Goal: Information Seeking & Learning: Obtain resource

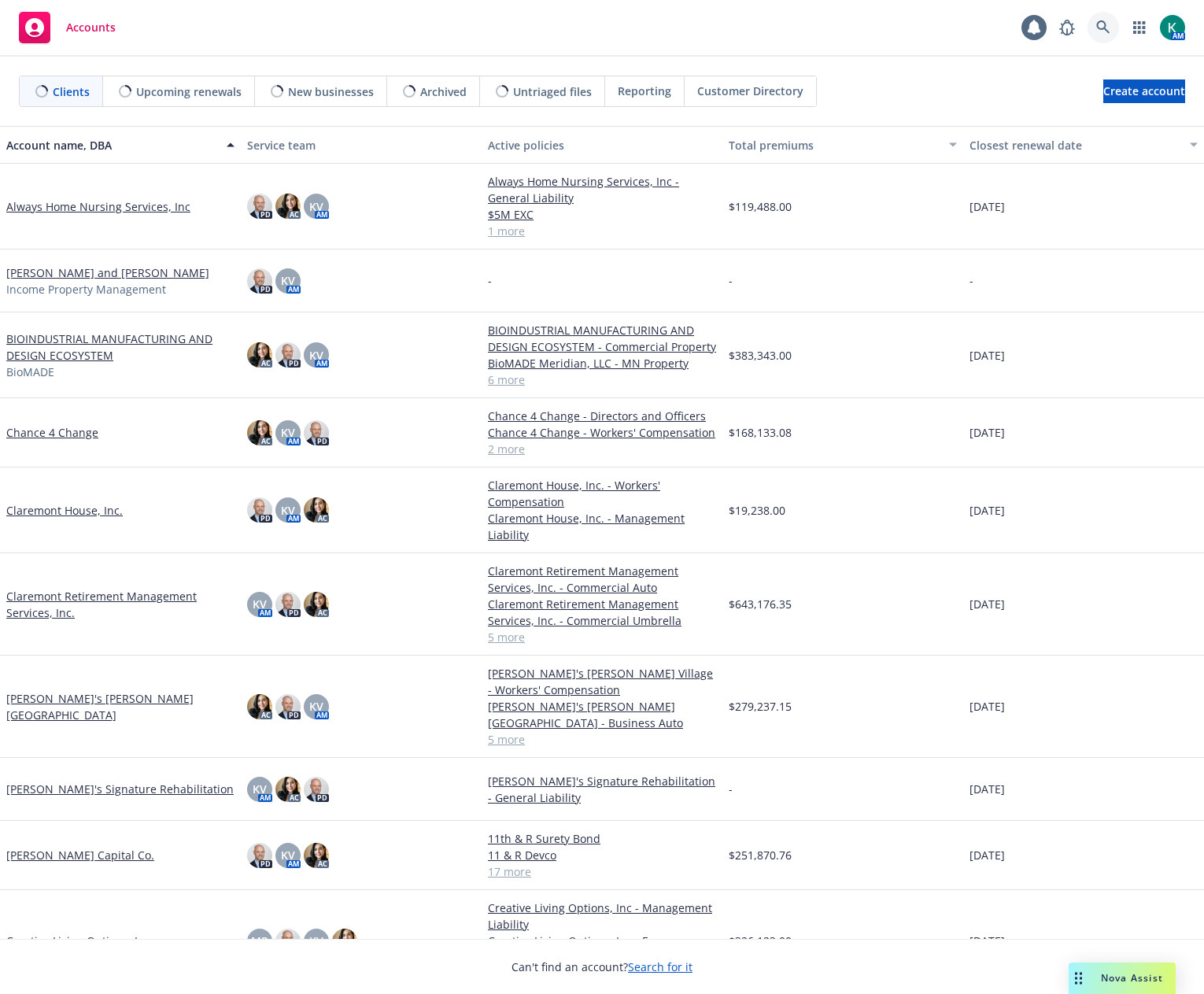
click at [1104, 33] on icon at bounding box center [1103, 27] width 14 height 14
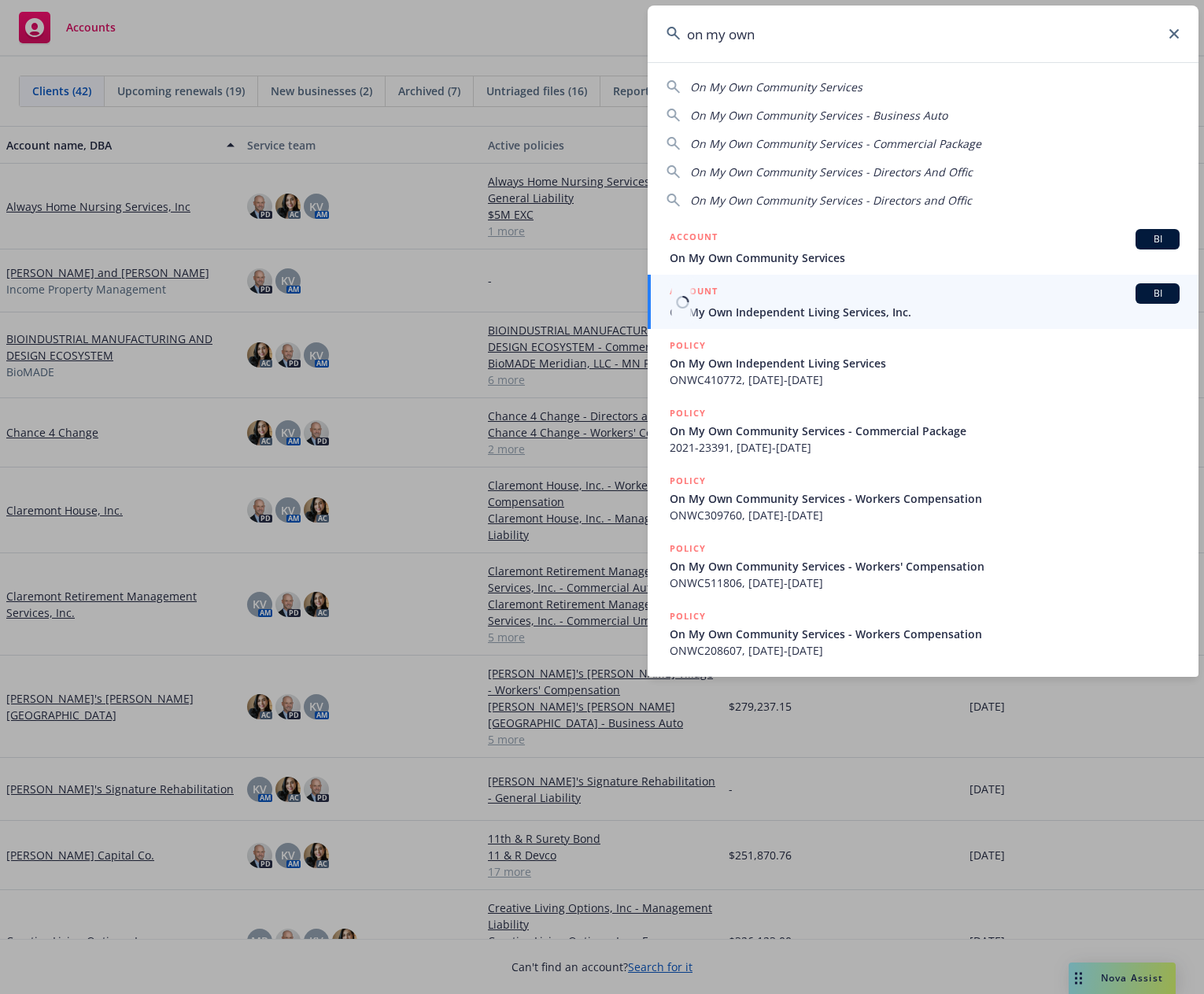
type input "on my own"
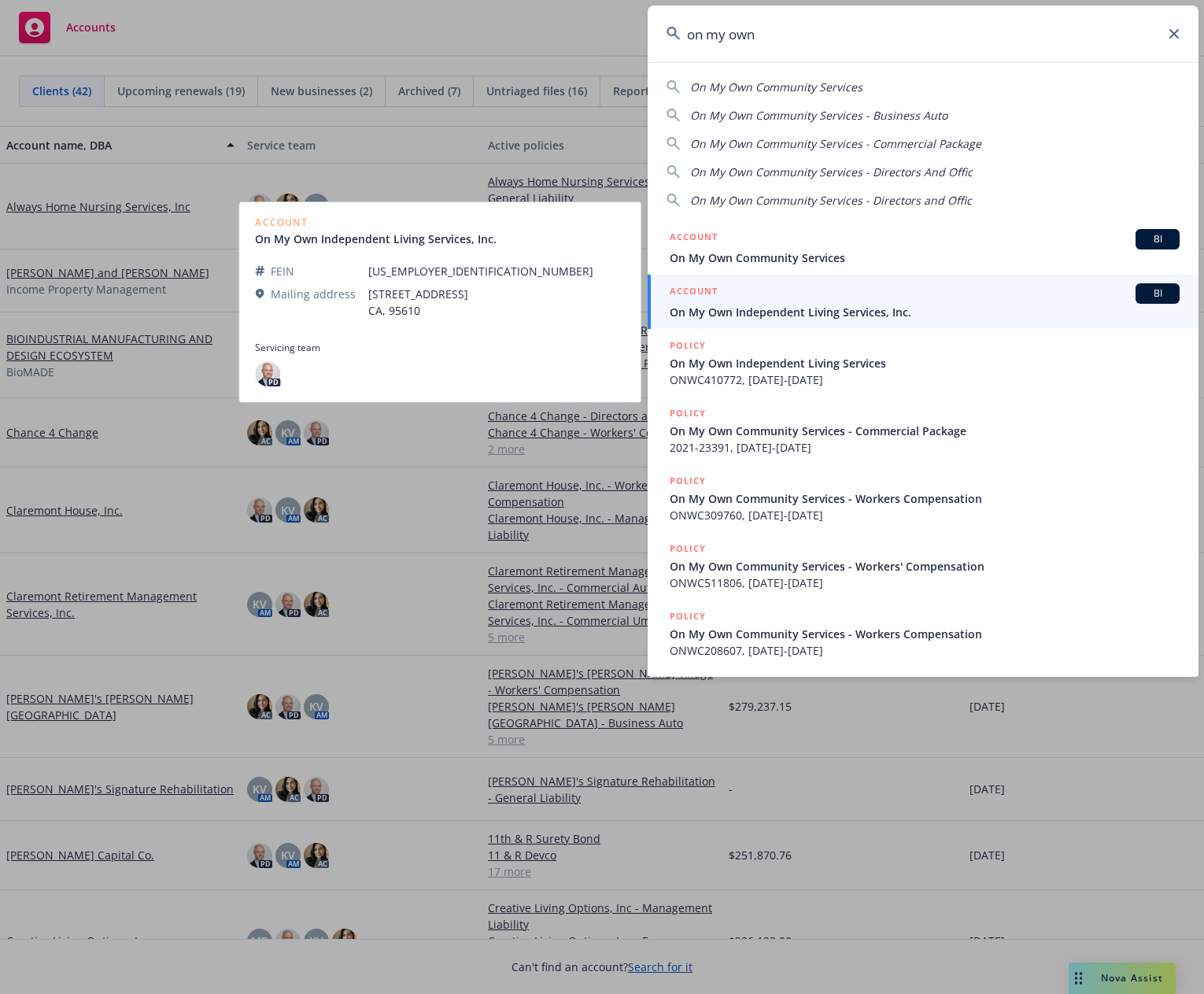
click at [753, 325] on link "ACCOUNT BI On My Own Independent Living Services, Inc." at bounding box center [923, 301] width 551 height 54
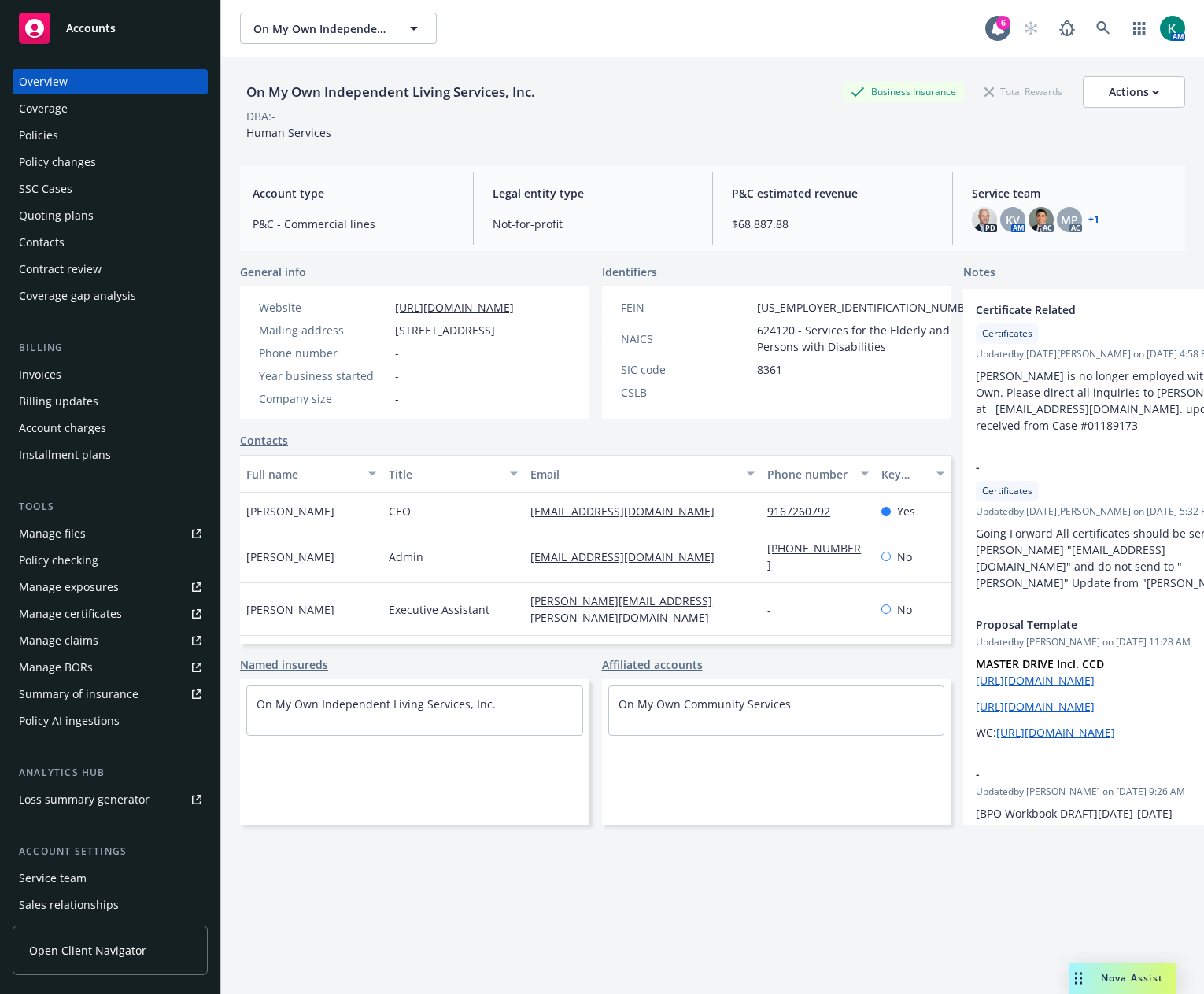
click at [73, 129] on div "Policies" at bounding box center [109, 135] width 182 height 25
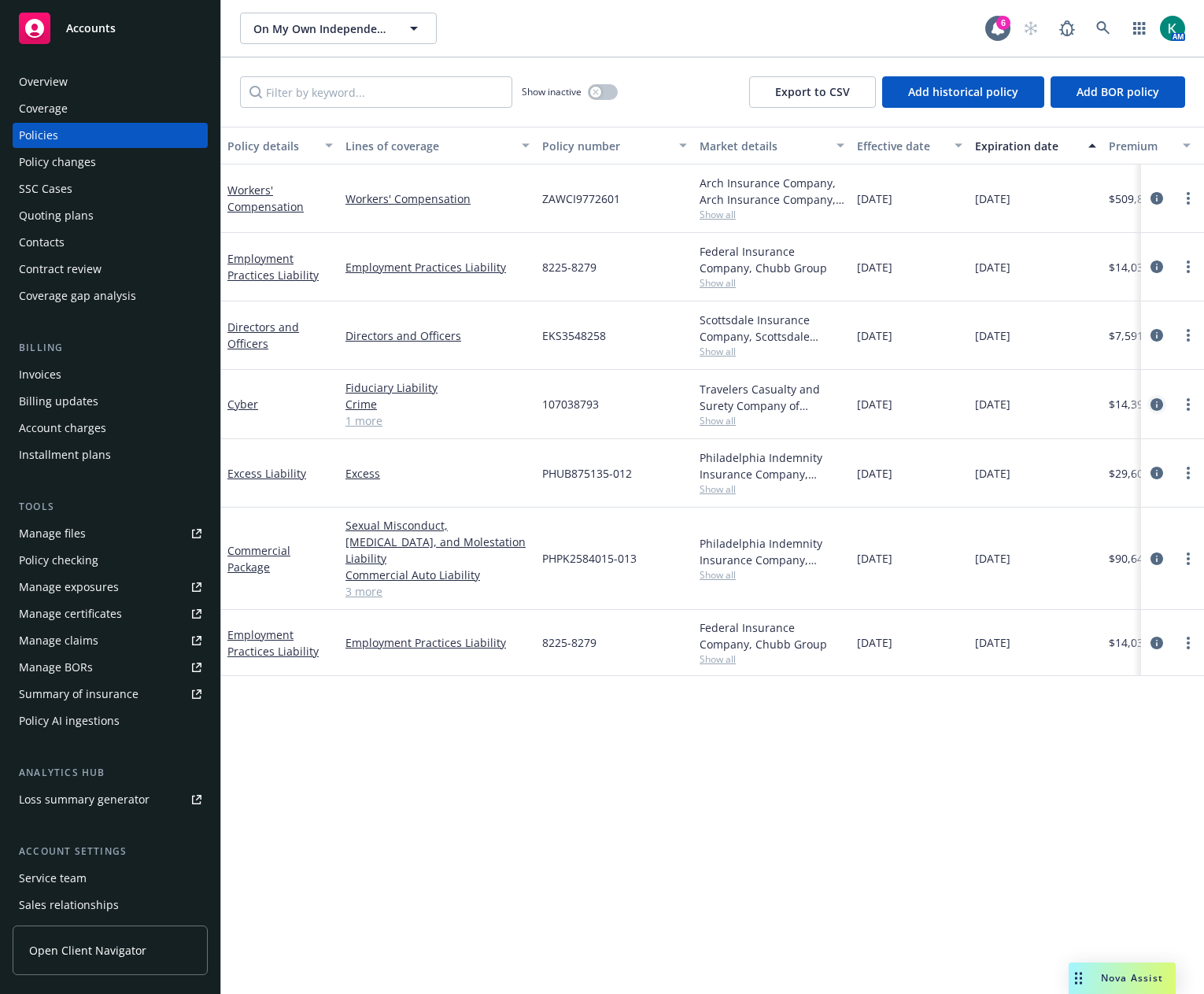
click at [1161, 408] on icon "circleInformation" at bounding box center [1157, 405] width 13 height 13
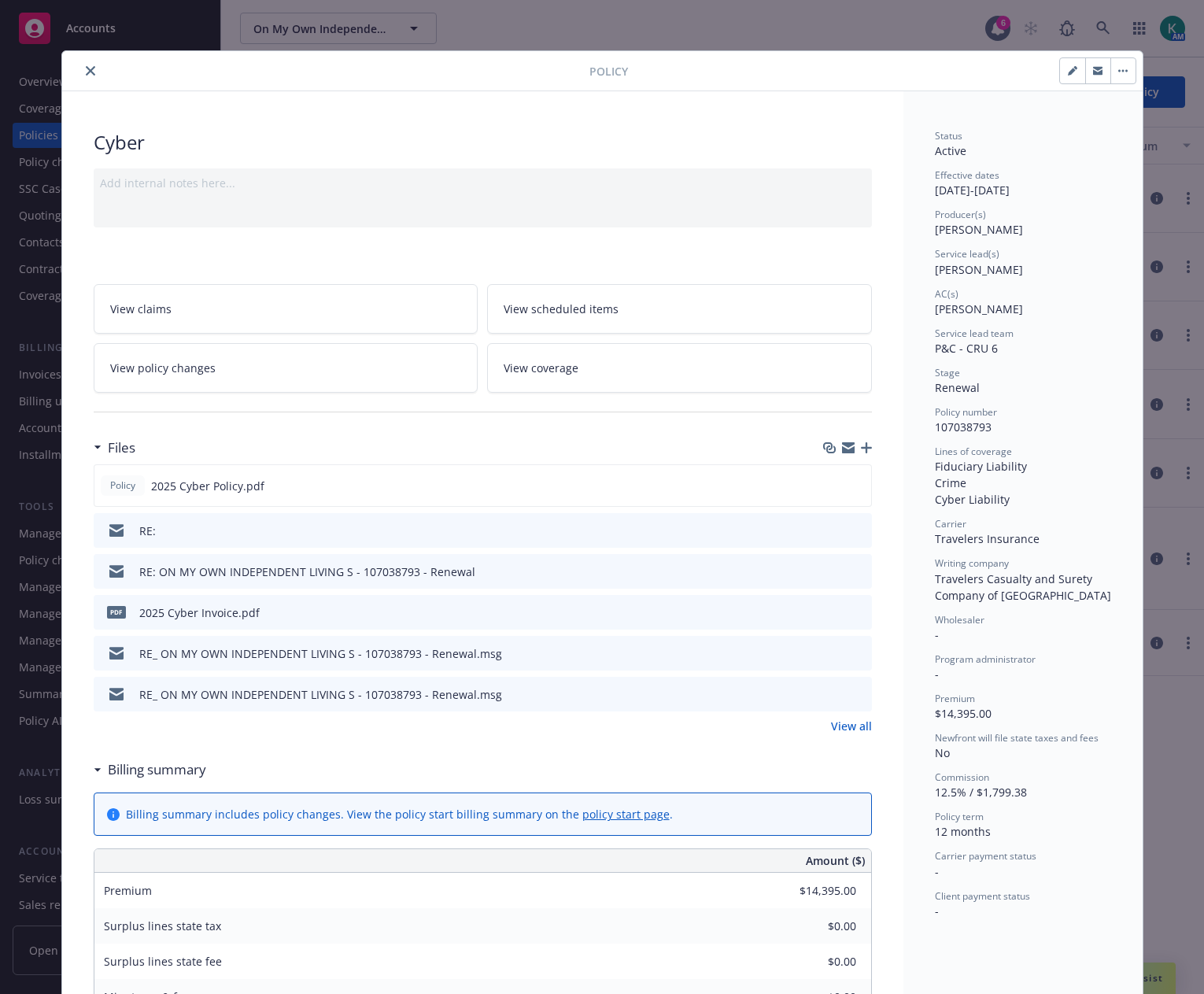
click at [88, 68] on icon "close" at bounding box center [91, 71] width 10 height 10
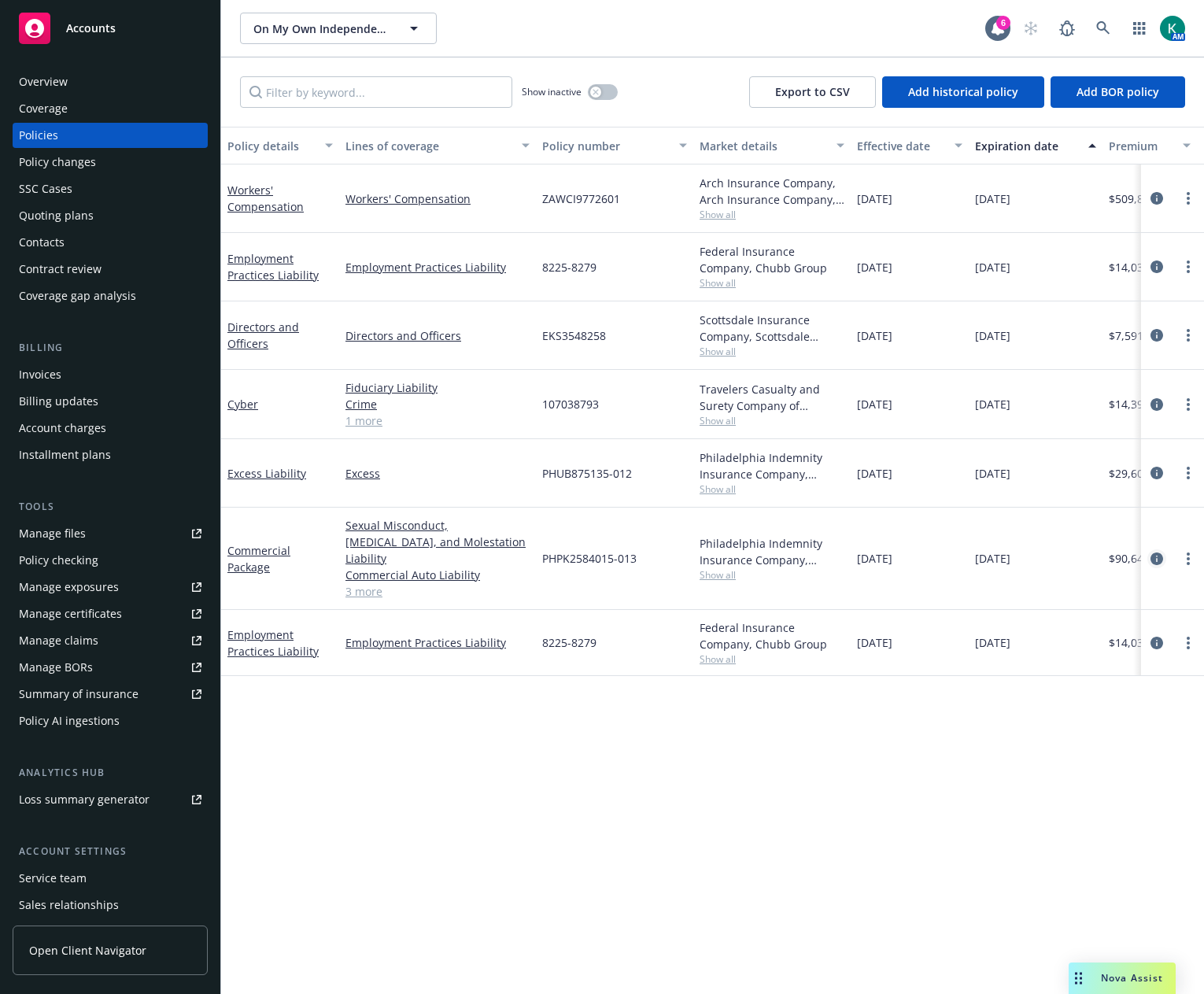
click at [1155, 552] on icon "circleInformation" at bounding box center [1157, 559] width 13 height 13
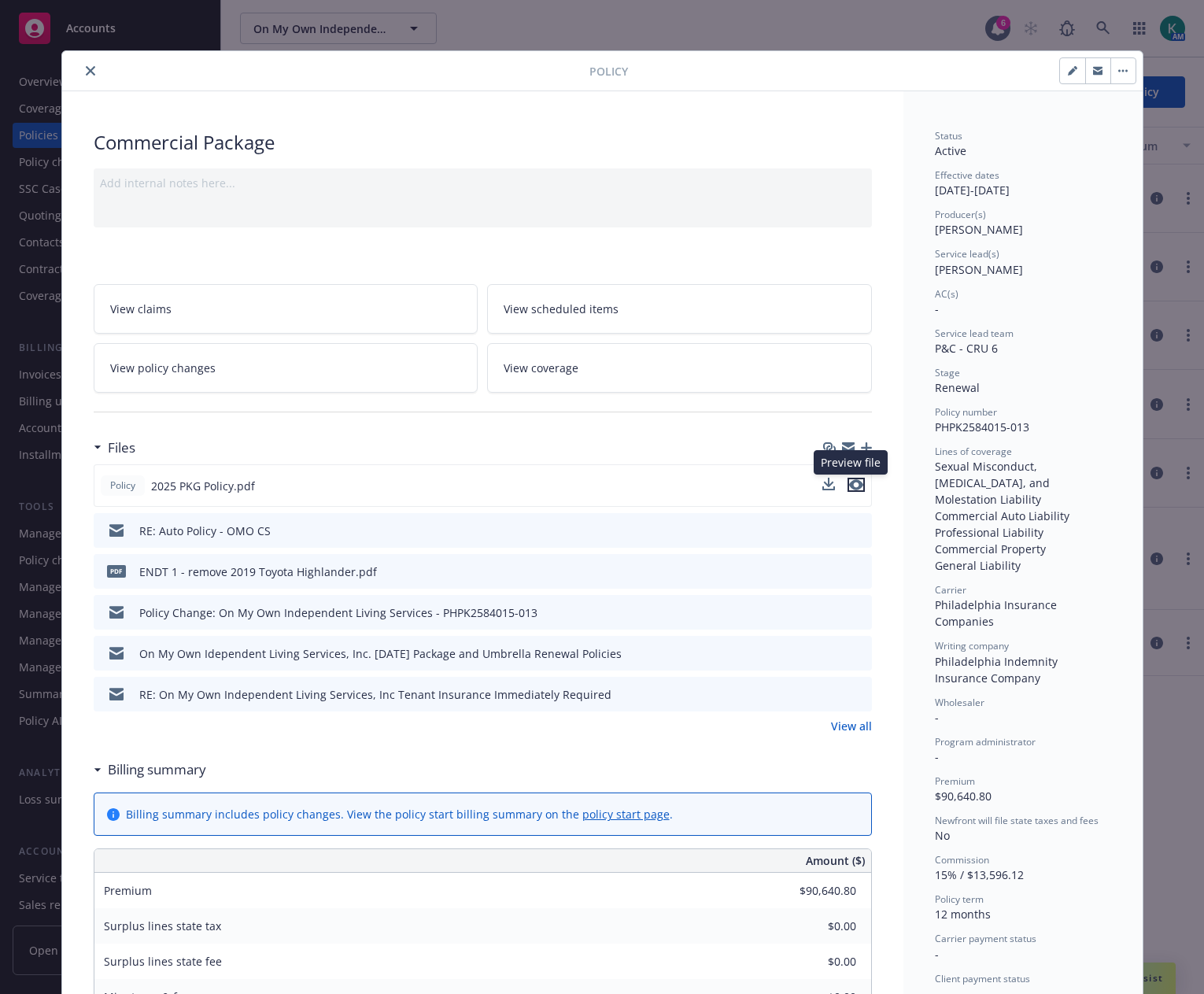
click at [855, 486] on icon "preview file" at bounding box center [856, 485] width 14 height 11
click at [134, 363] on span "View policy changes" at bounding box center [163, 367] width 105 height 16
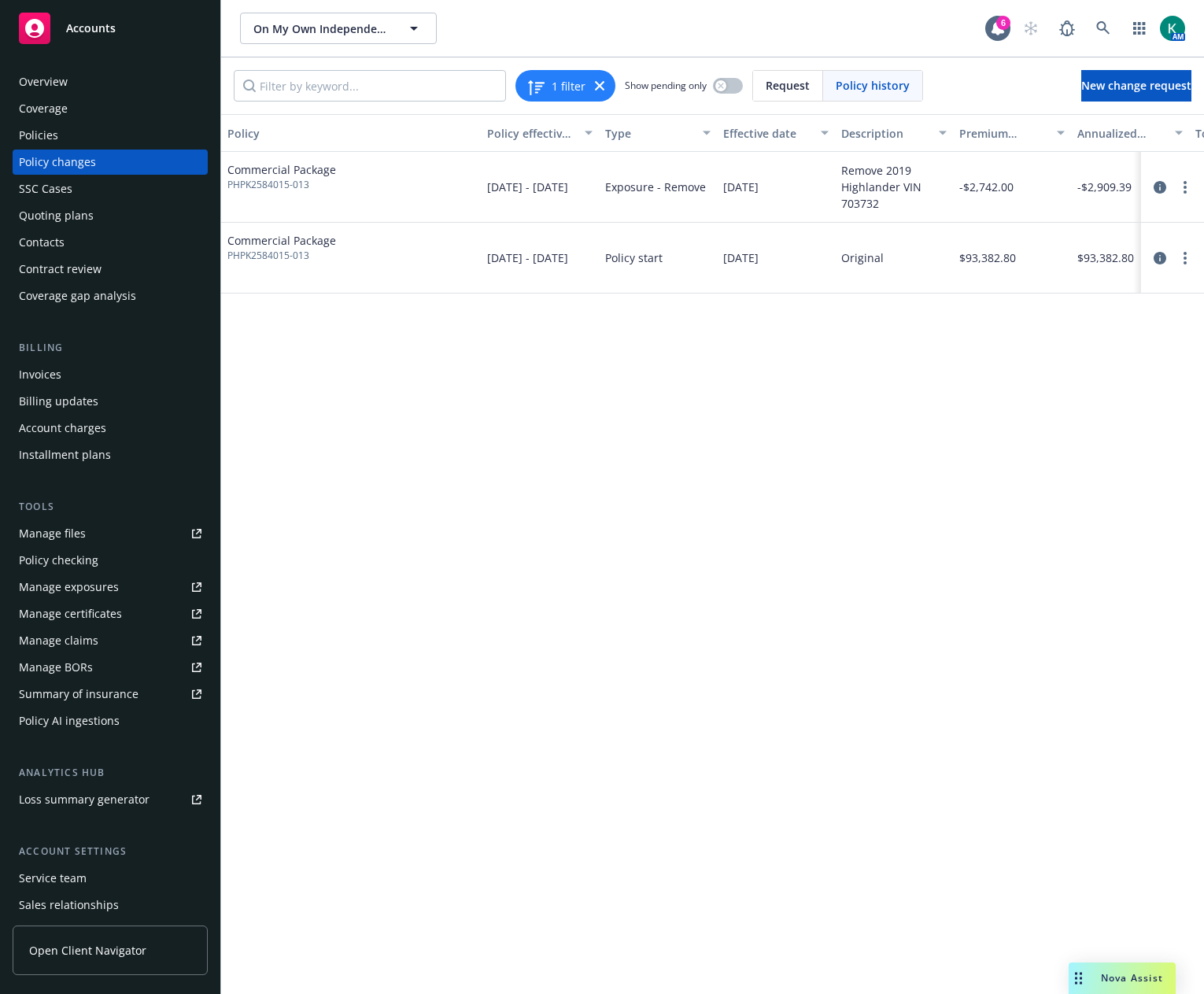
drag, startPoint x: 150, startPoint y: 120, endPoint x: 137, endPoint y: 135, distance: 19.8
click at [150, 120] on div "Coverage" at bounding box center [109, 108] width 182 height 25
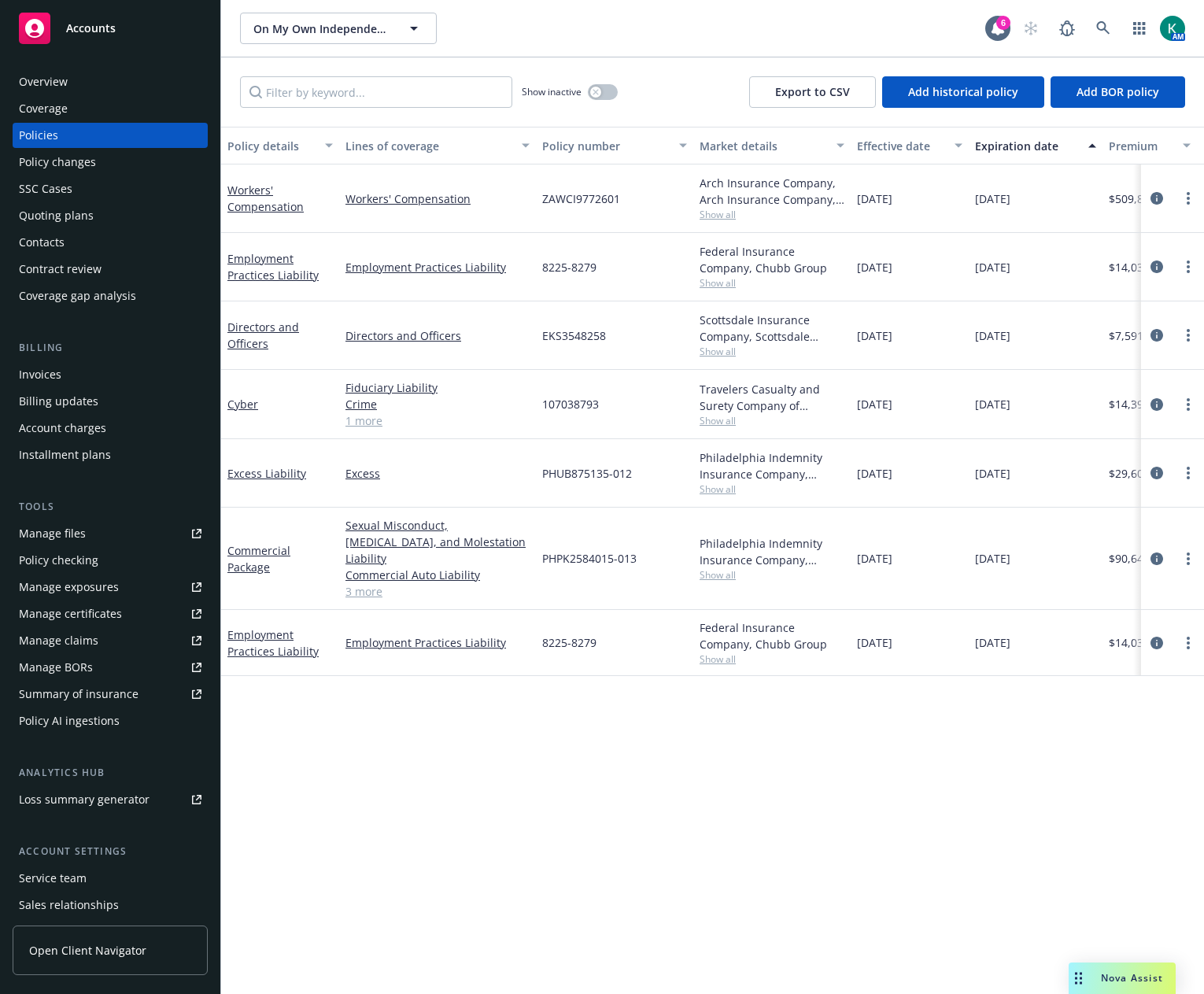
drag, startPoint x: 701, startPoint y: 686, endPoint x: 715, endPoint y: 682, distance: 14.6
click at [704, 686] on div "Policy details Lines of coverage Policy number Market details Effective date Ex…" at bounding box center [713, 559] width 983 height 867
click at [1160, 633] on link "circleInformation" at bounding box center [1156, 642] width 19 height 19
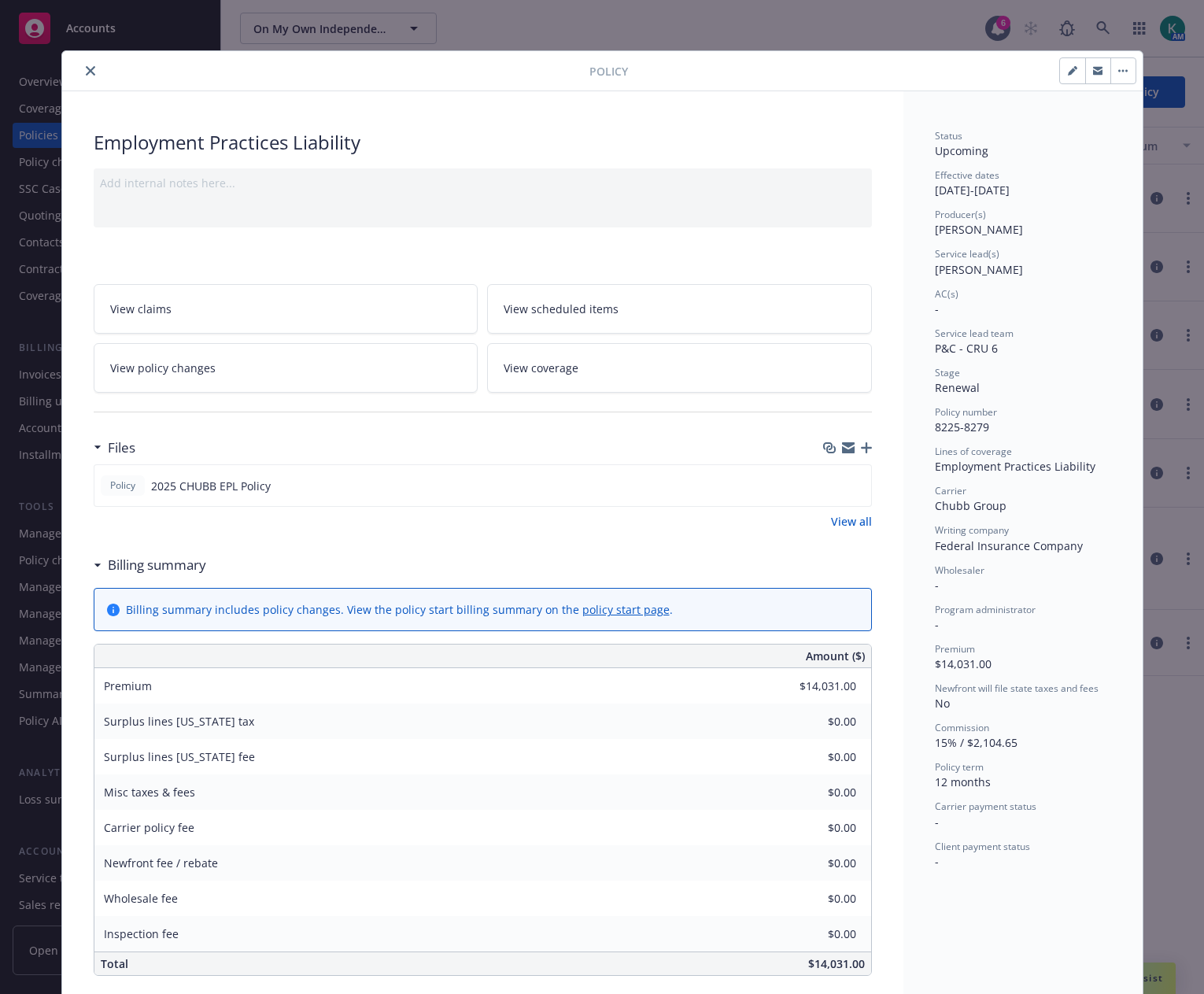
click at [89, 70] on button "close" at bounding box center [90, 70] width 19 height 19
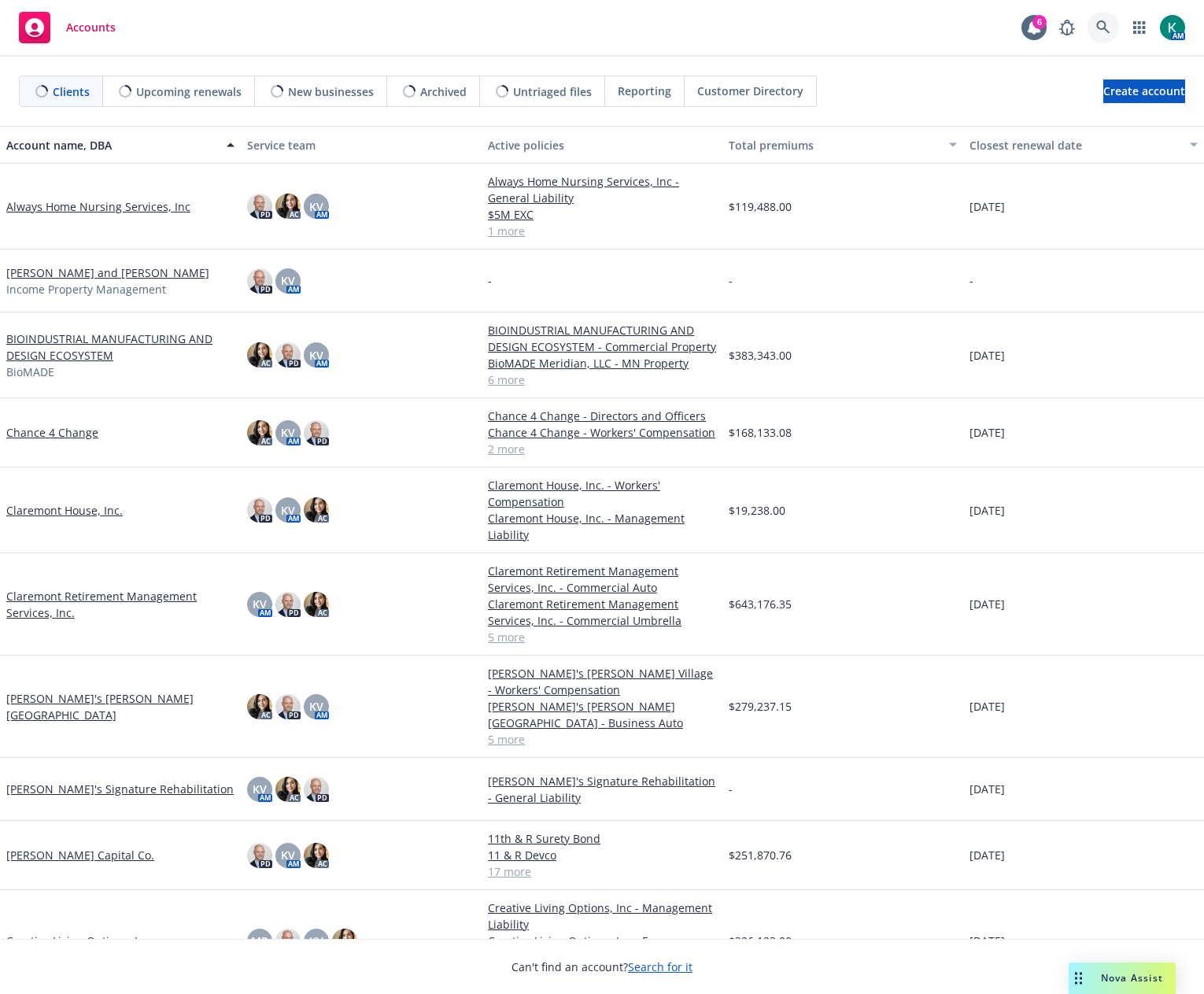
click at [1107, 29] on icon at bounding box center [1103, 27] width 14 height 14
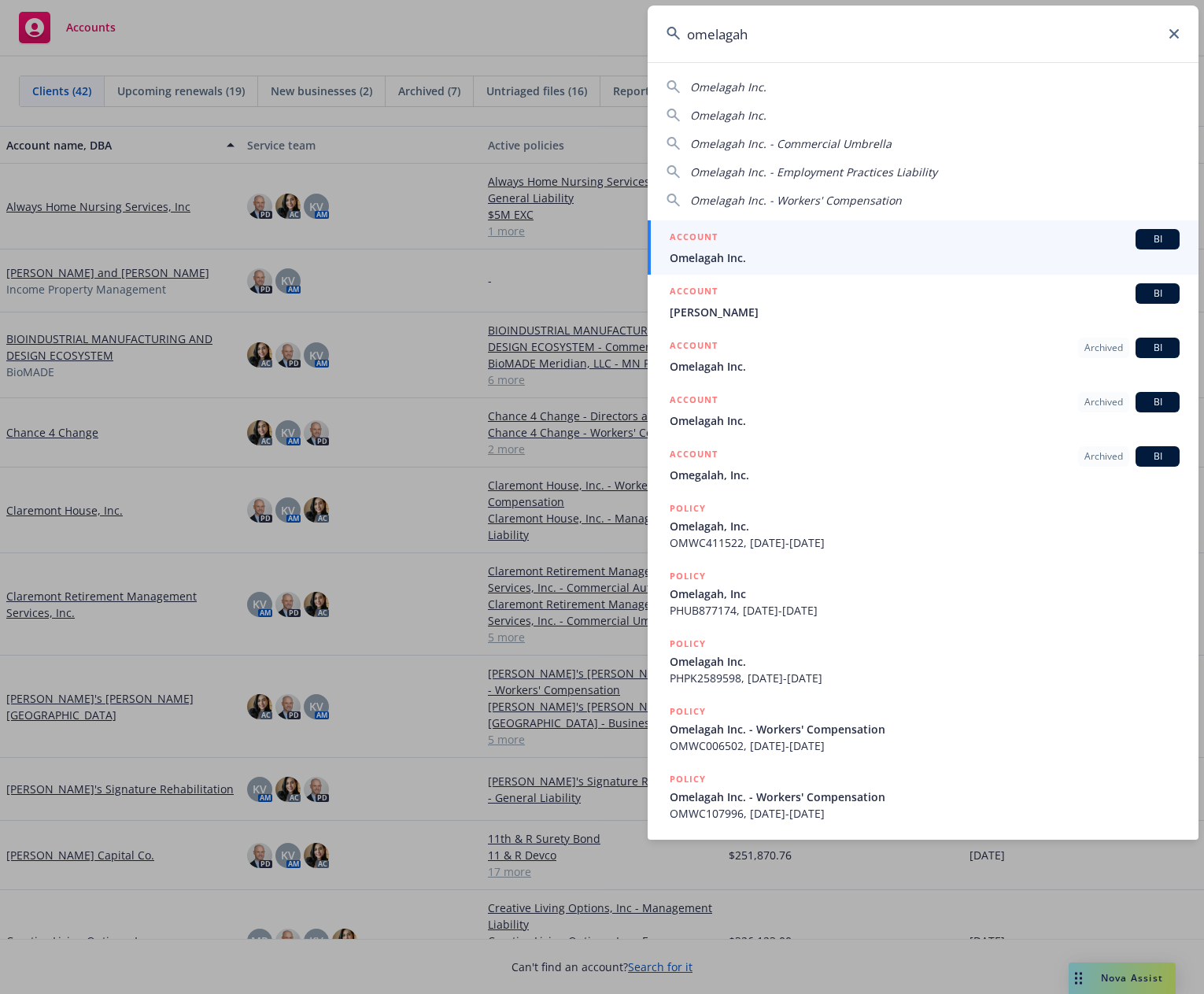
type input "omelagah"
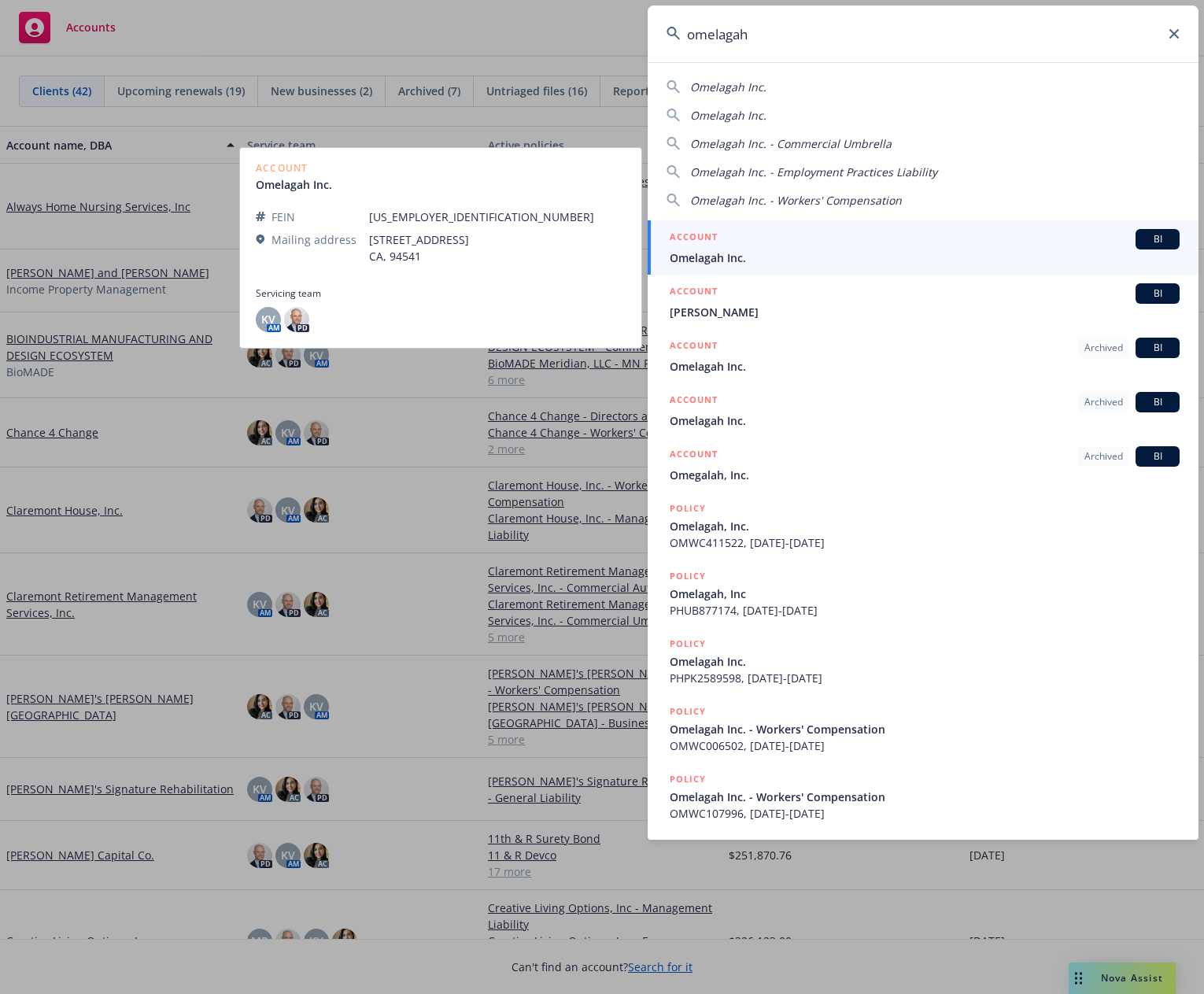
click at [740, 253] on span "Omelagah Inc." at bounding box center [925, 257] width 510 height 16
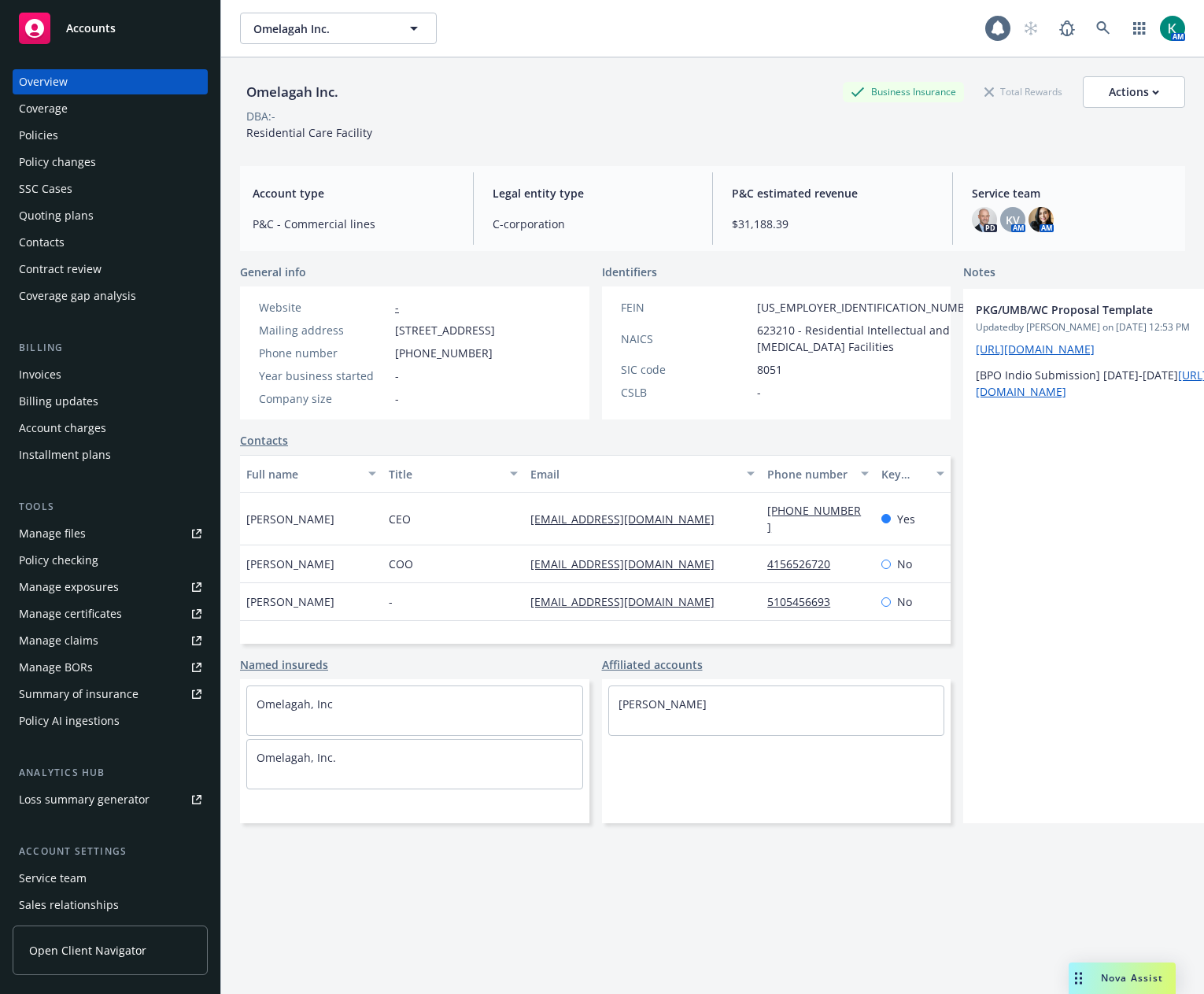
click at [42, 131] on div "Policies" at bounding box center [38, 135] width 40 height 25
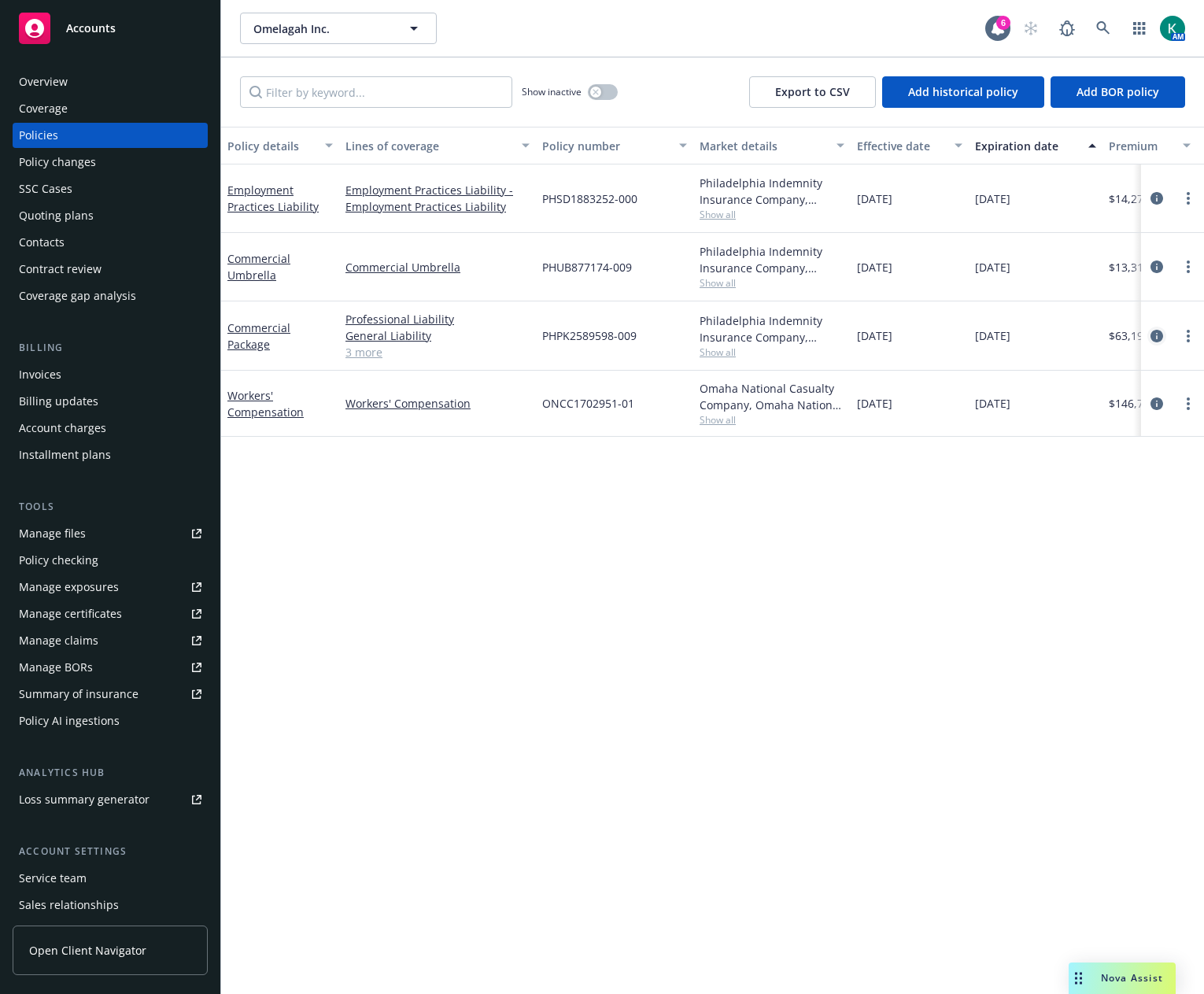
click at [1155, 335] on icon "circleInformation" at bounding box center [1157, 336] width 13 height 13
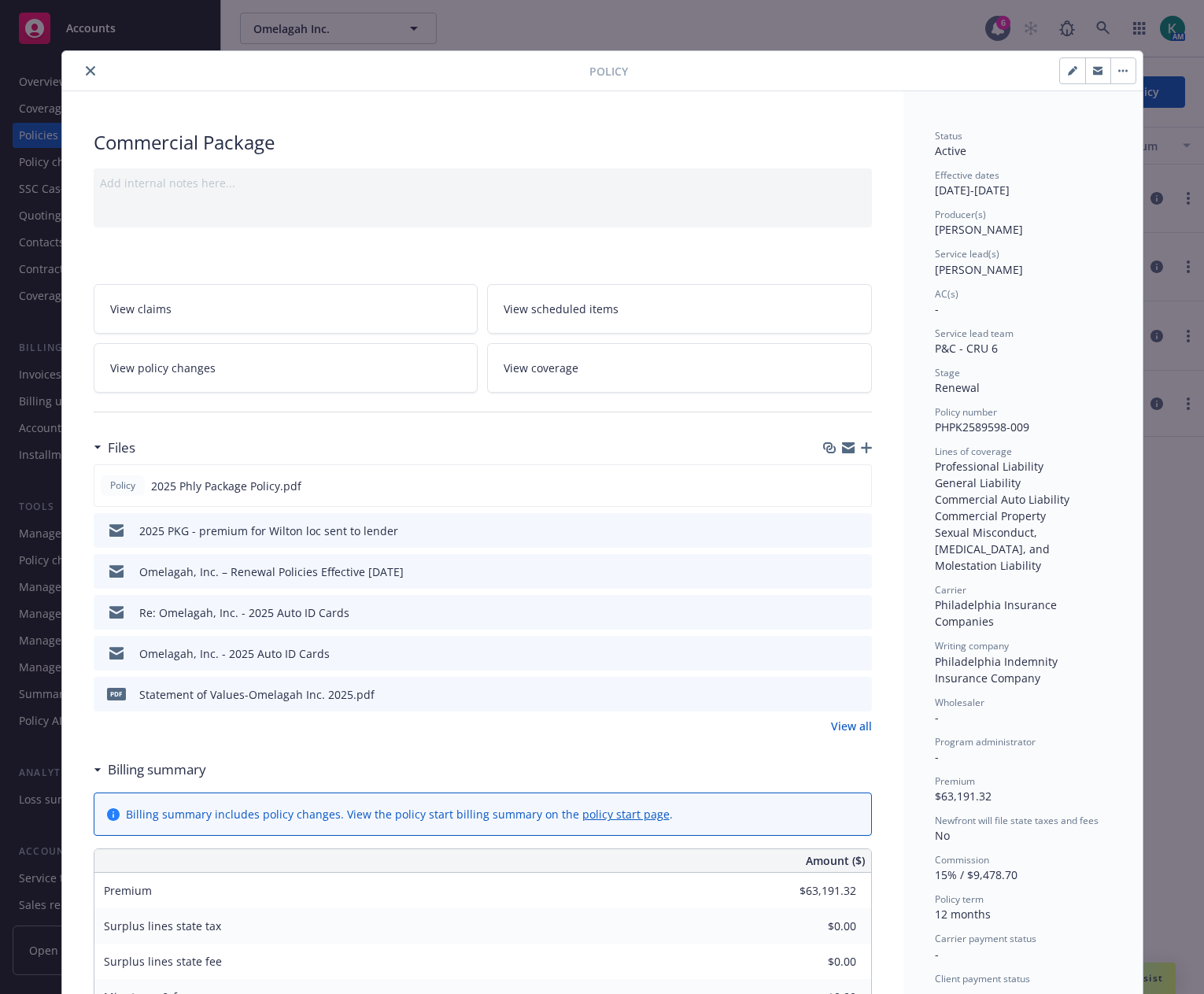
click at [857, 724] on link "View all" at bounding box center [851, 725] width 41 height 16
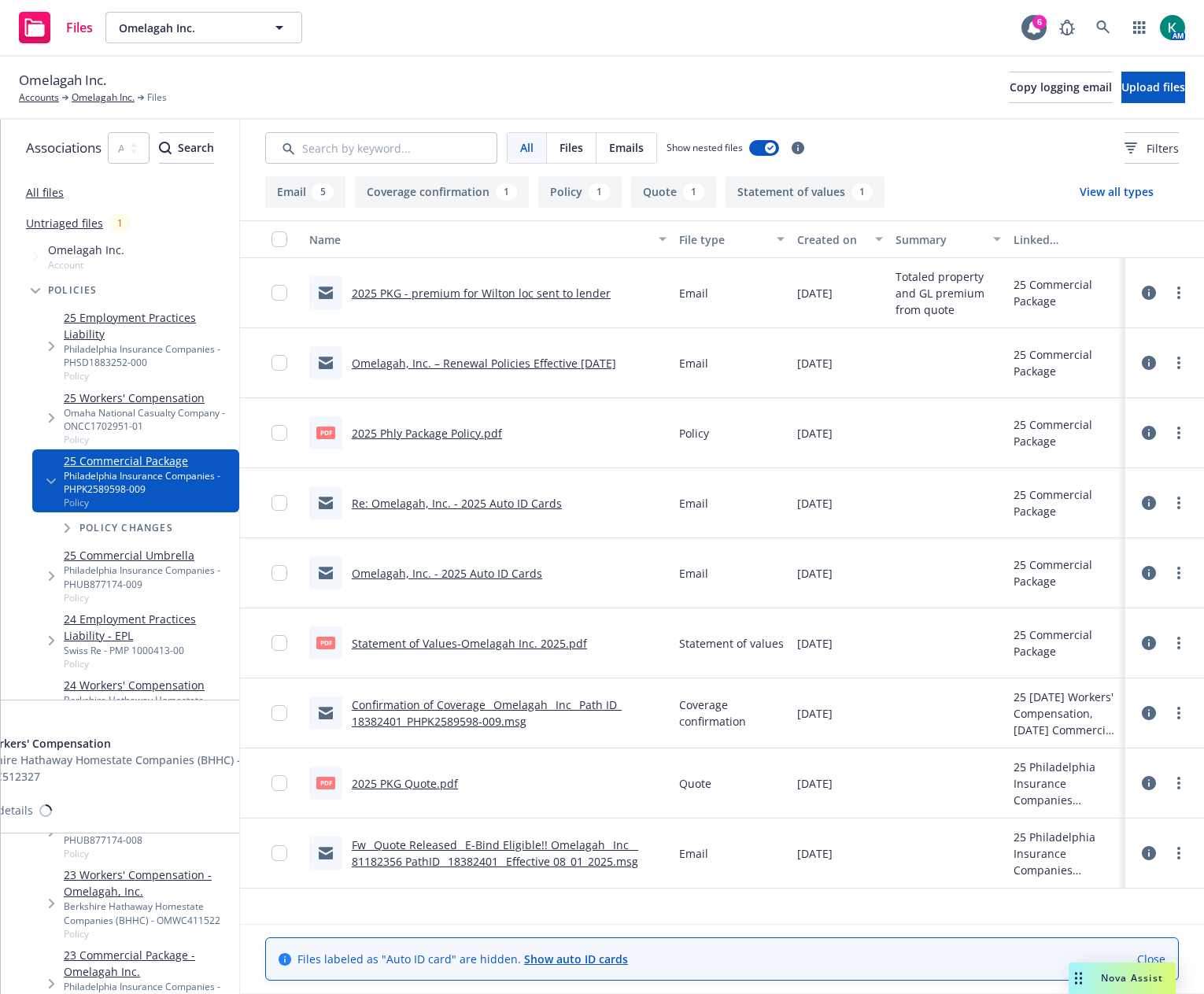
scroll to position [157, 0]
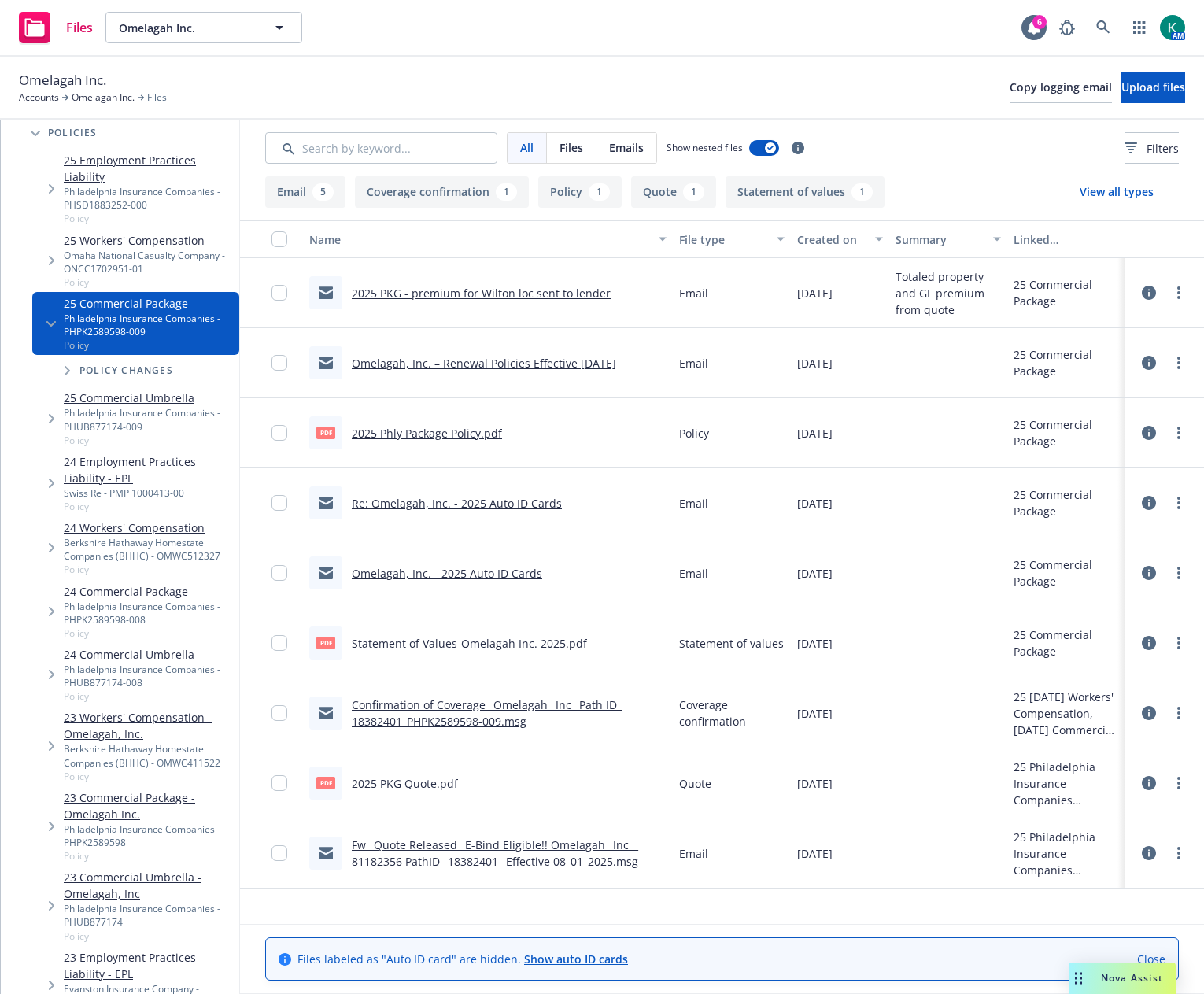
click at [49, 606] on icon "Tree Example" at bounding box center [52, 611] width 6 height 10
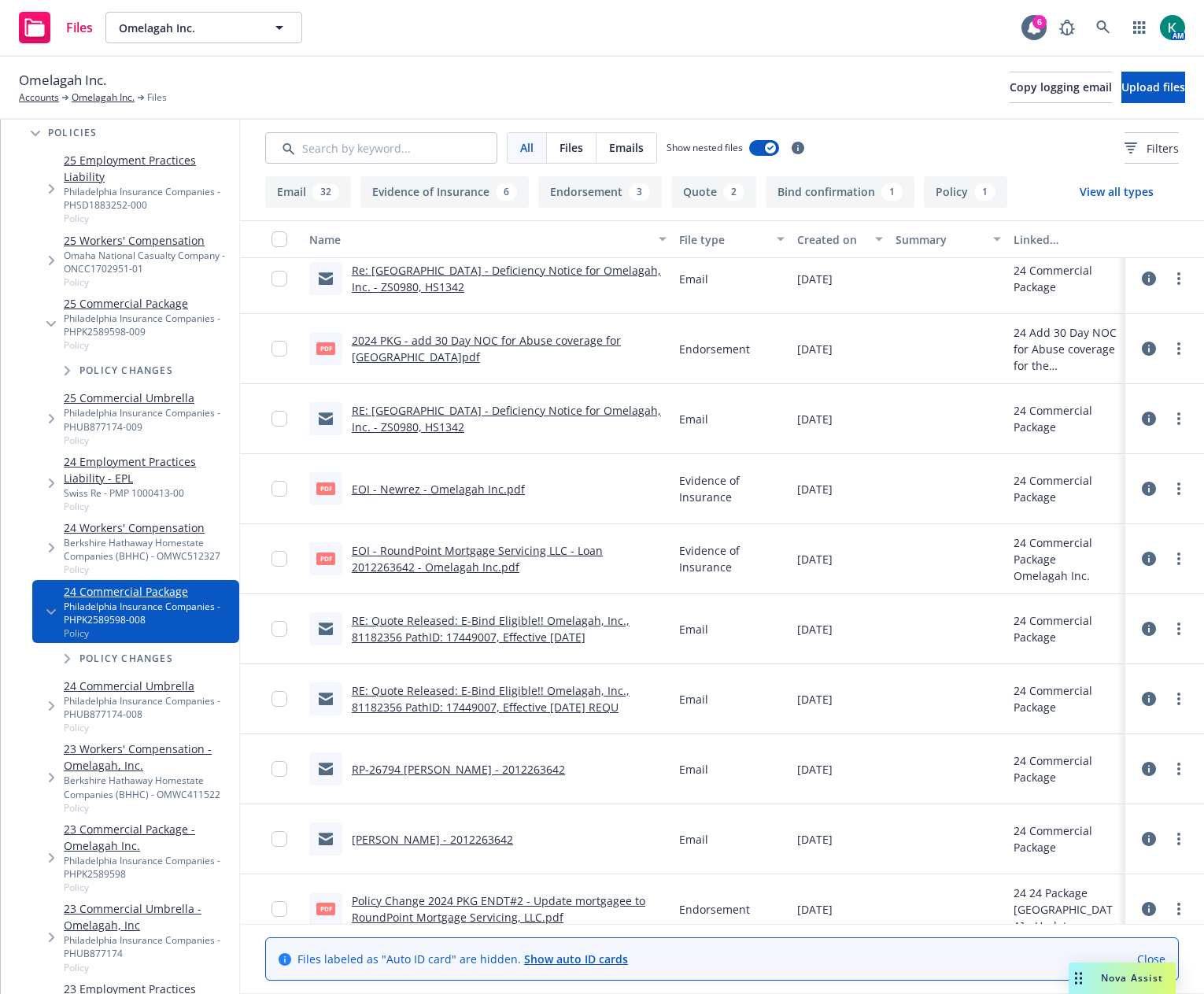
scroll to position [315, 0]
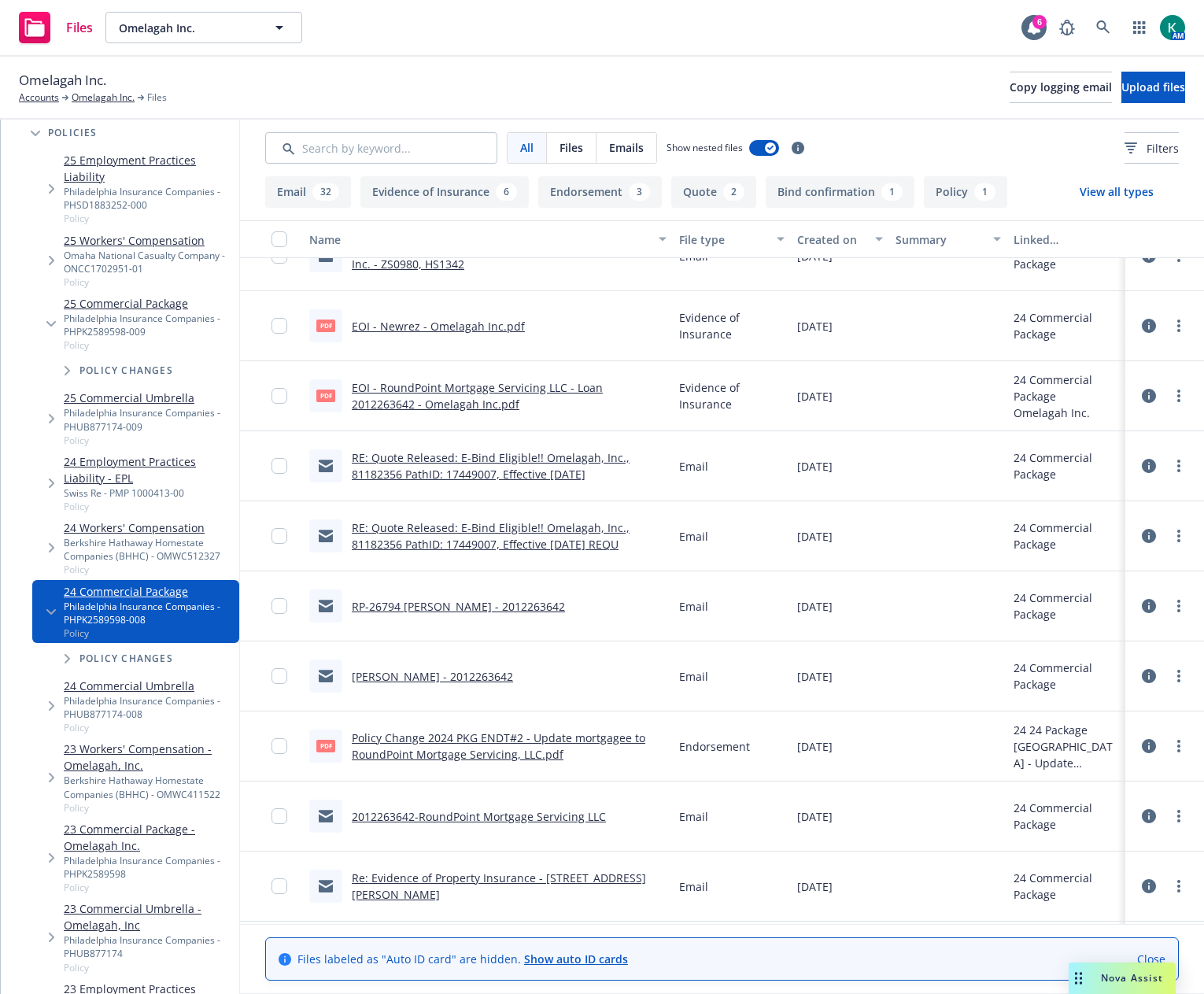
click at [480, 401] on link "EOI - RoundPoint Mortgage Servicing LLC - Loan 2012263642 - Omelagah Inc.pdf" at bounding box center [477, 395] width 251 height 32
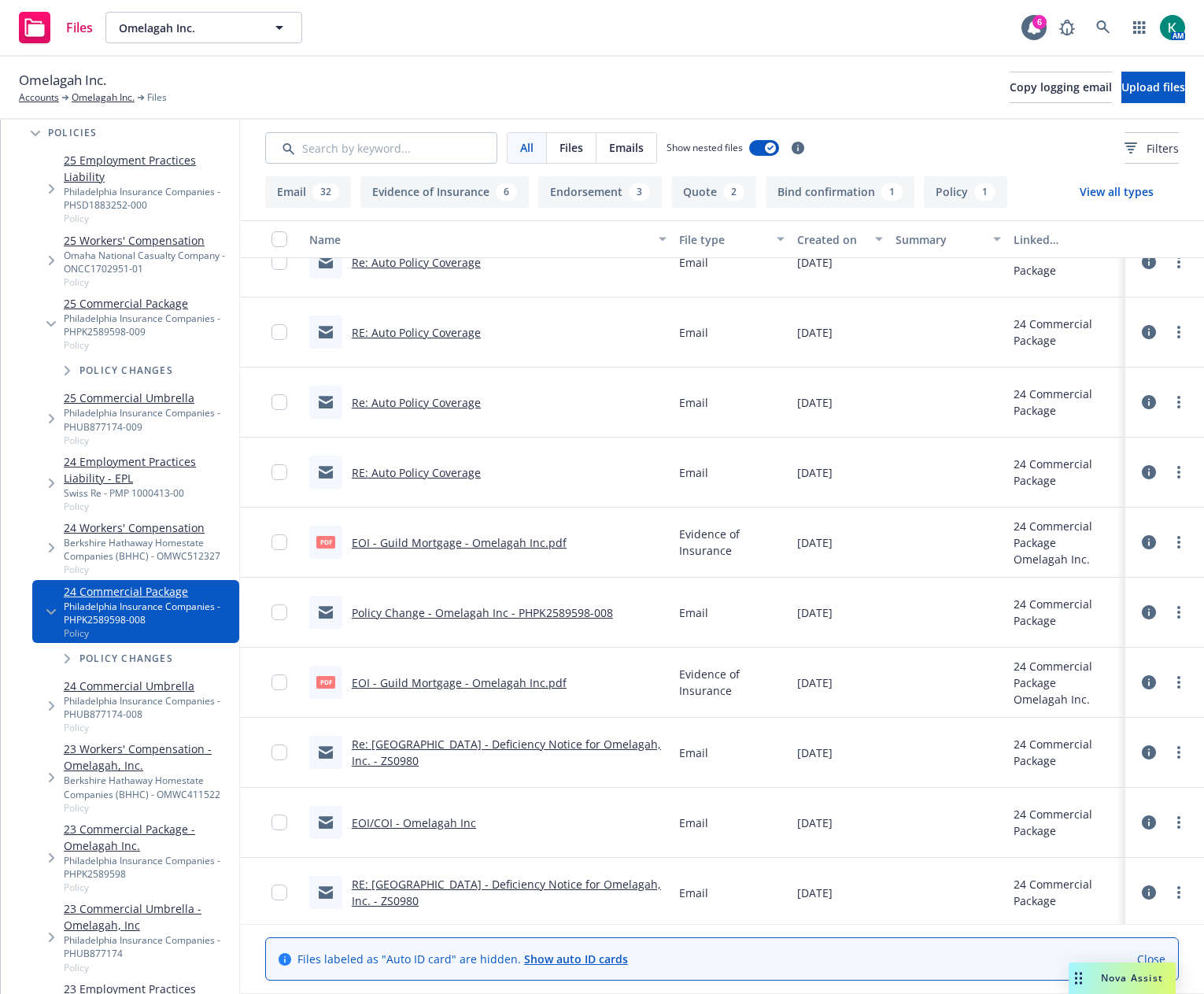
scroll to position [1652, 0]
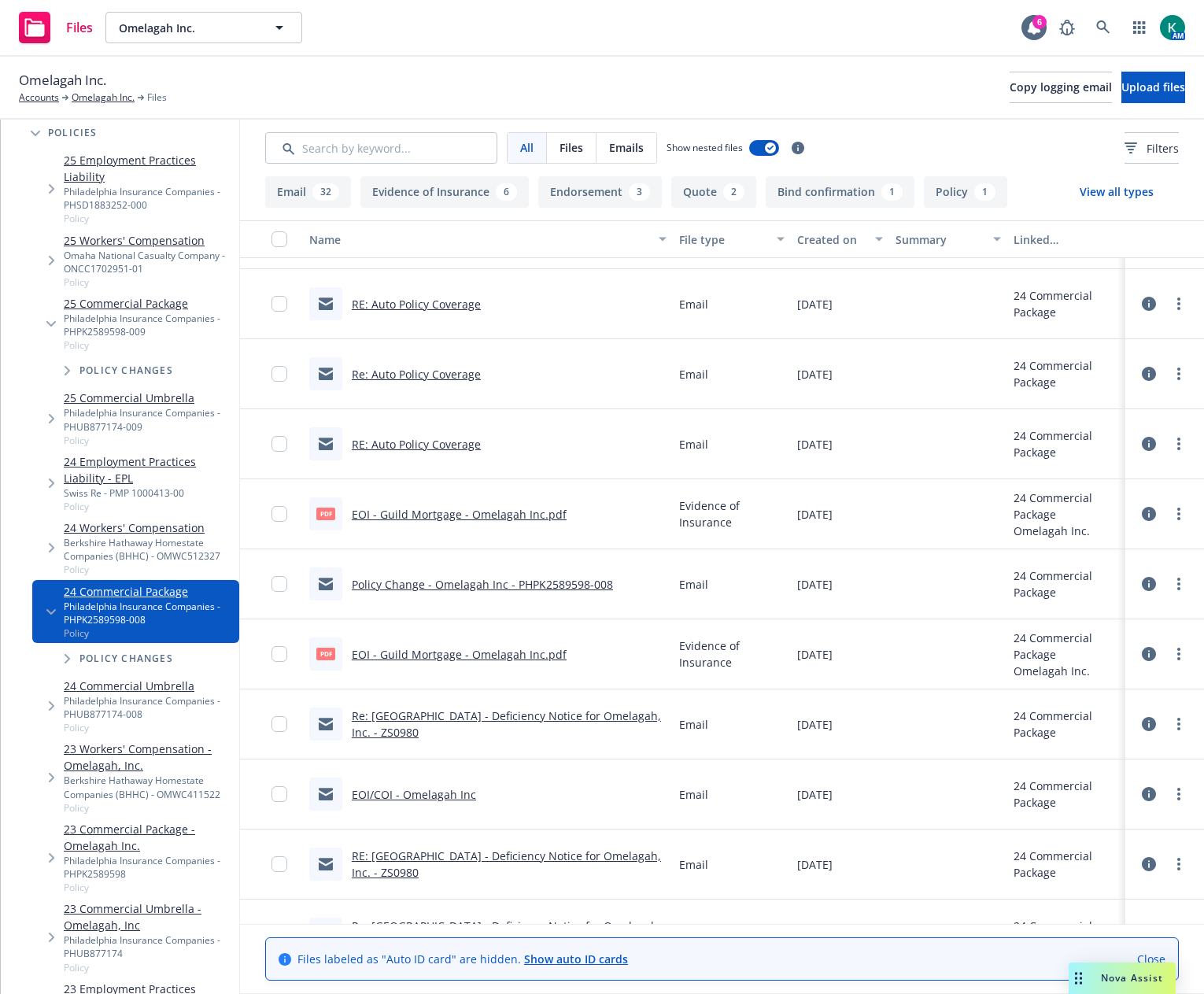
click at [523, 518] on link "EOI - Guild Mortgage - Omelagah Inc.pdf" at bounding box center [458, 514] width 215 height 15
click at [521, 658] on link "EOI - Guild Mortgage - Omelagah Inc.pdf" at bounding box center [458, 654] width 215 height 15
click at [457, 658] on link "EOI - Guild Mortgage - Omelagah Inc.pdf" at bounding box center [458, 654] width 215 height 15
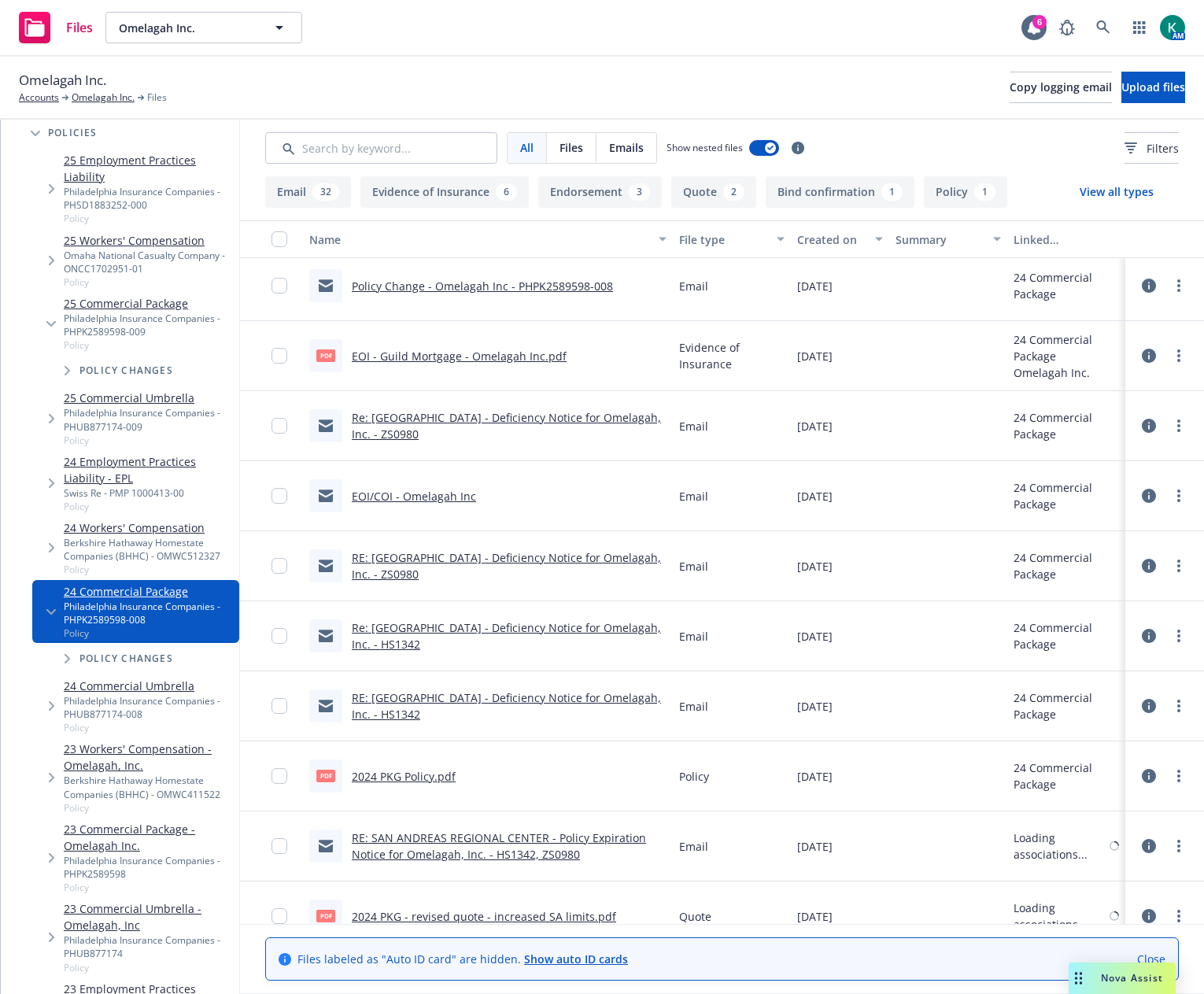
scroll to position [1967, 0]
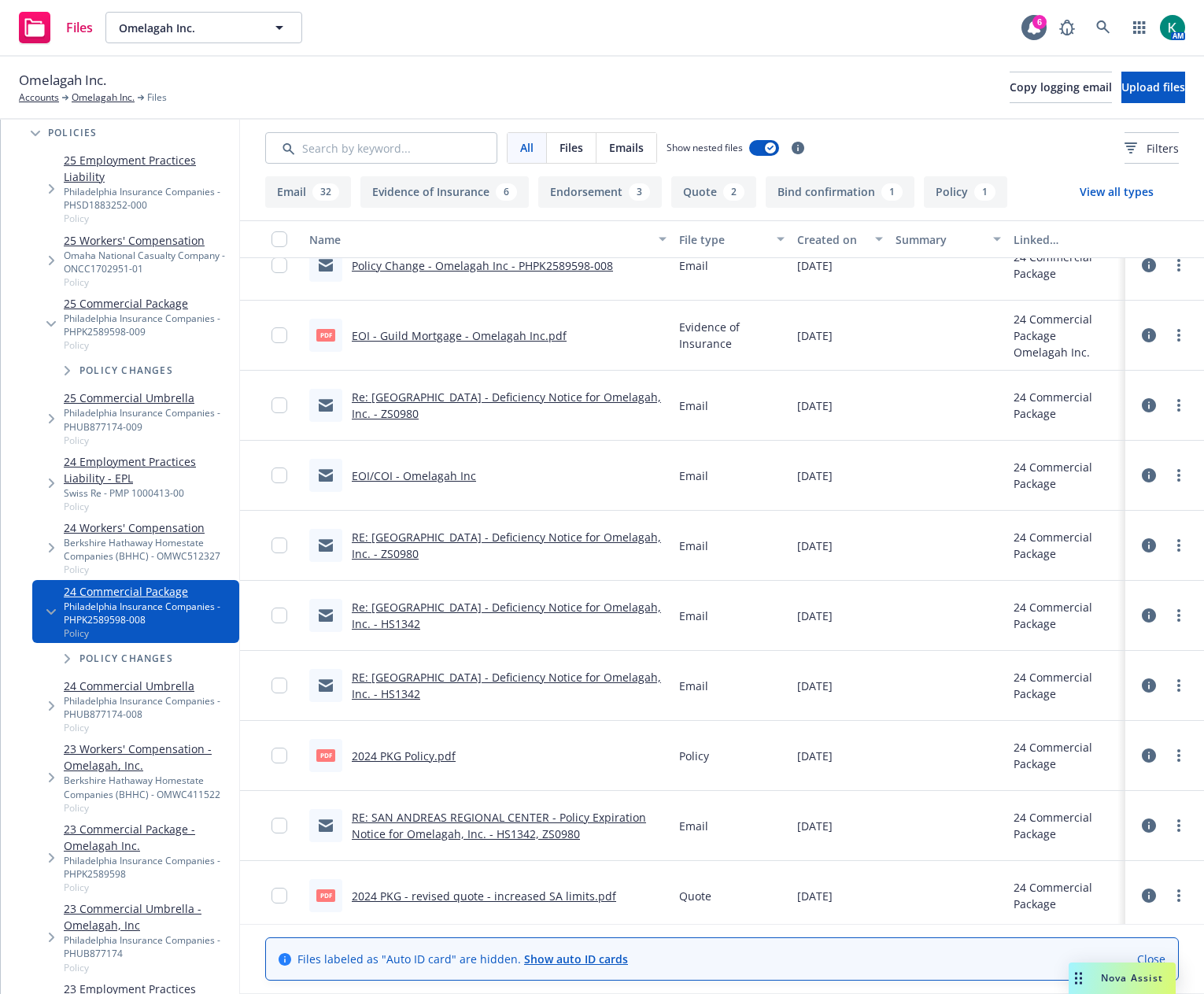
click at [476, 470] on link "EOI/COI - Omelagah Inc" at bounding box center [414, 475] width 125 height 15
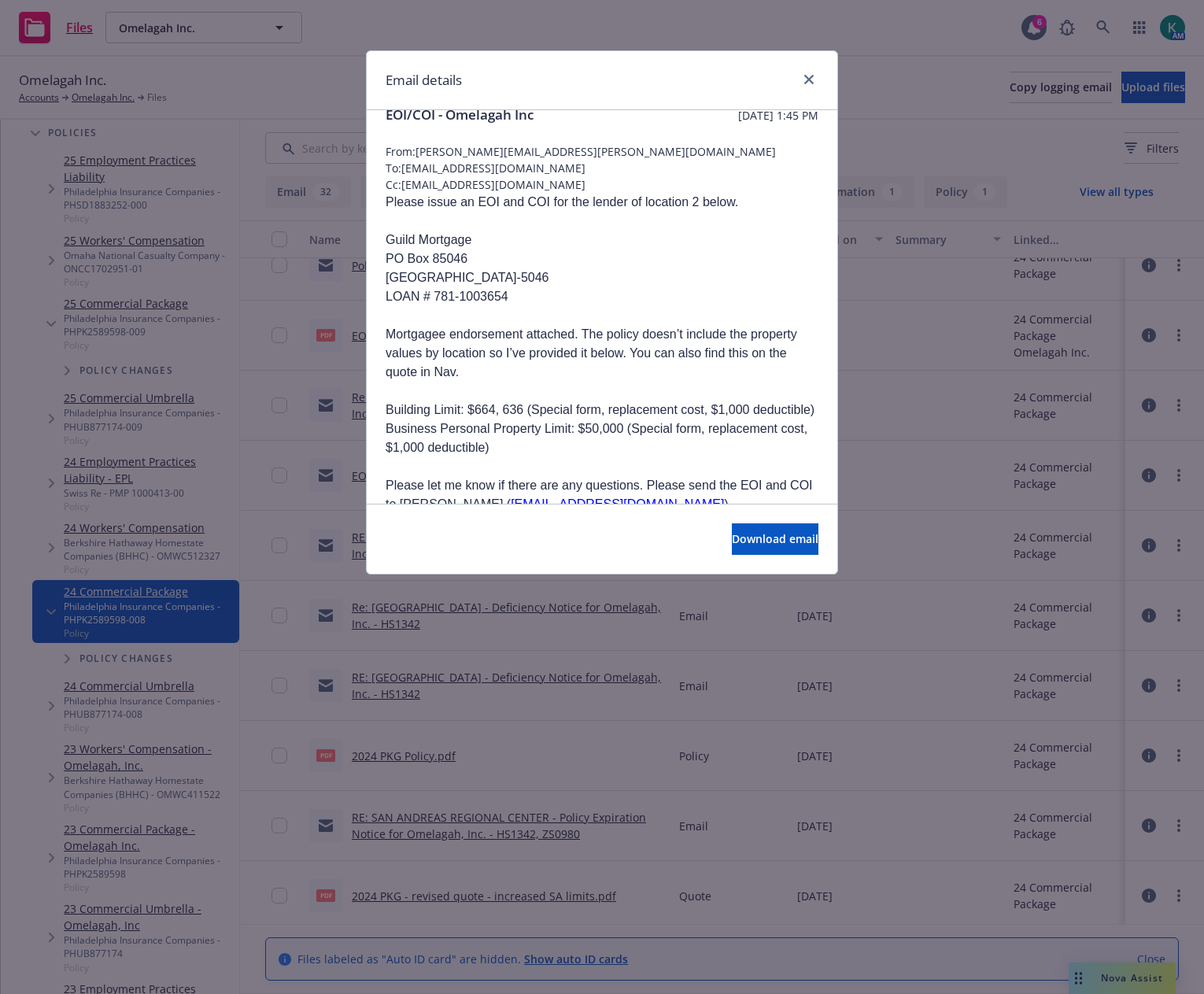
scroll to position [0, 0]
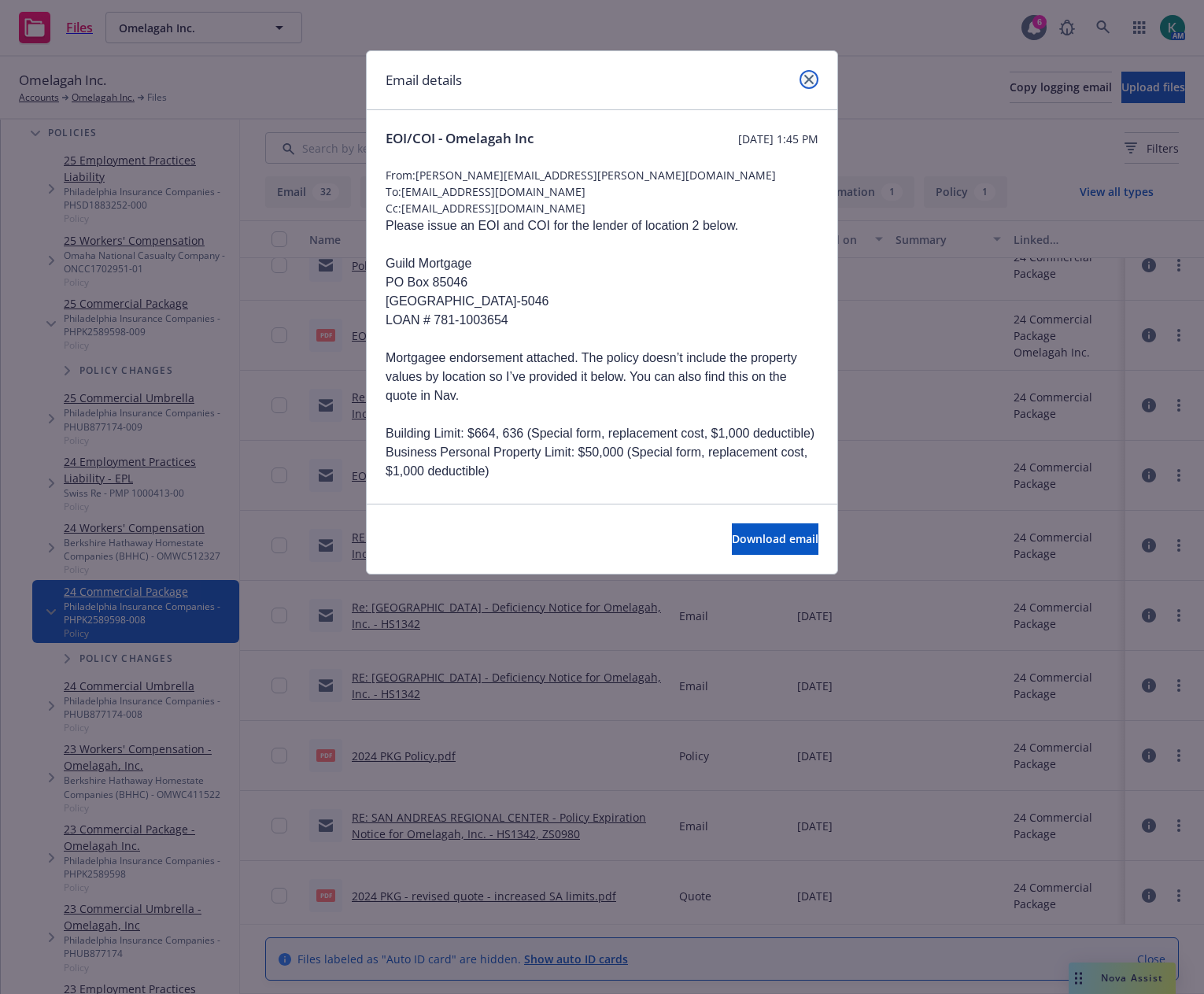
click at [807, 81] on icon "close" at bounding box center [809, 79] width 10 height 10
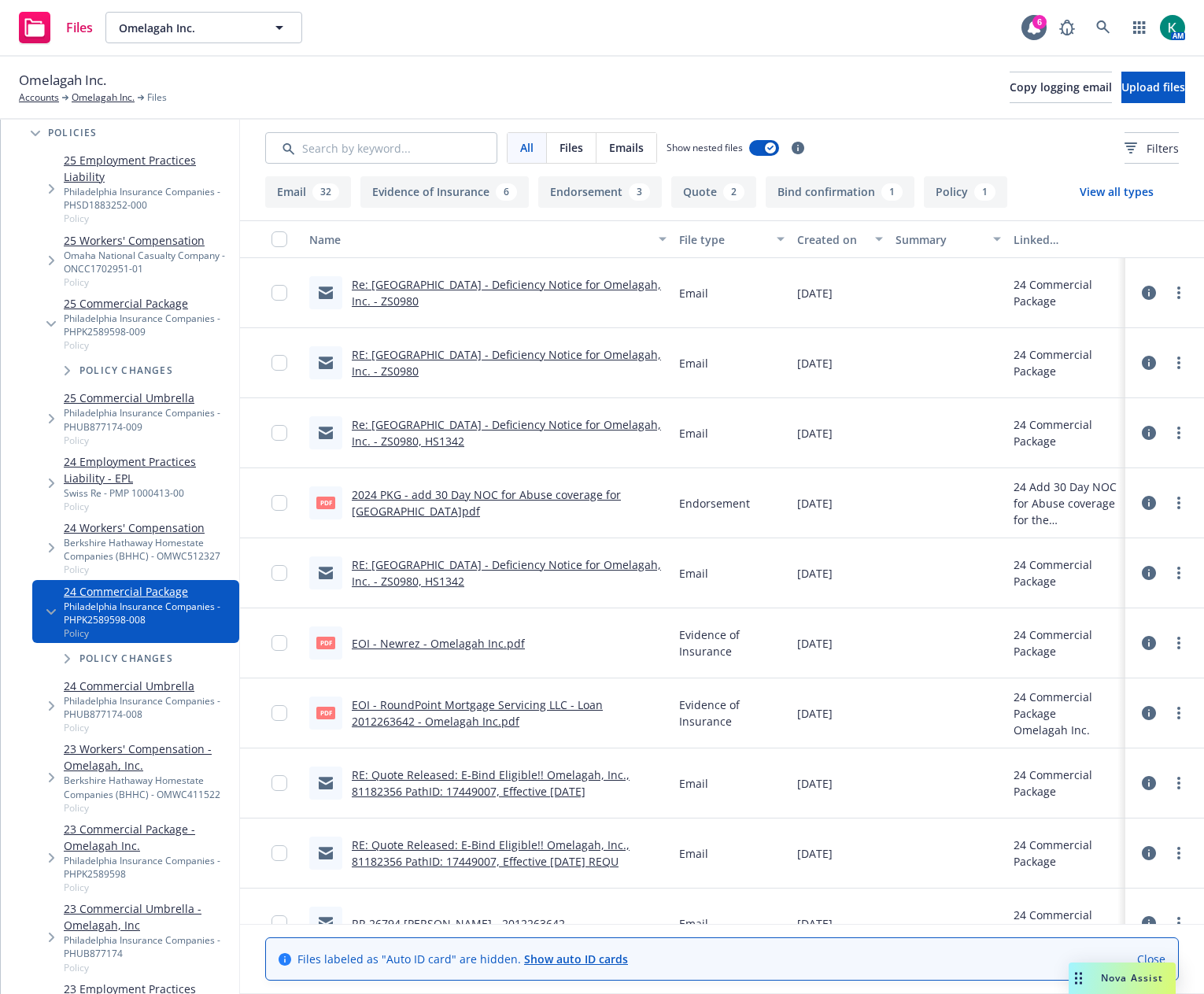
click at [141, 295] on link "25 Commercial Package" at bounding box center [148, 303] width 169 height 16
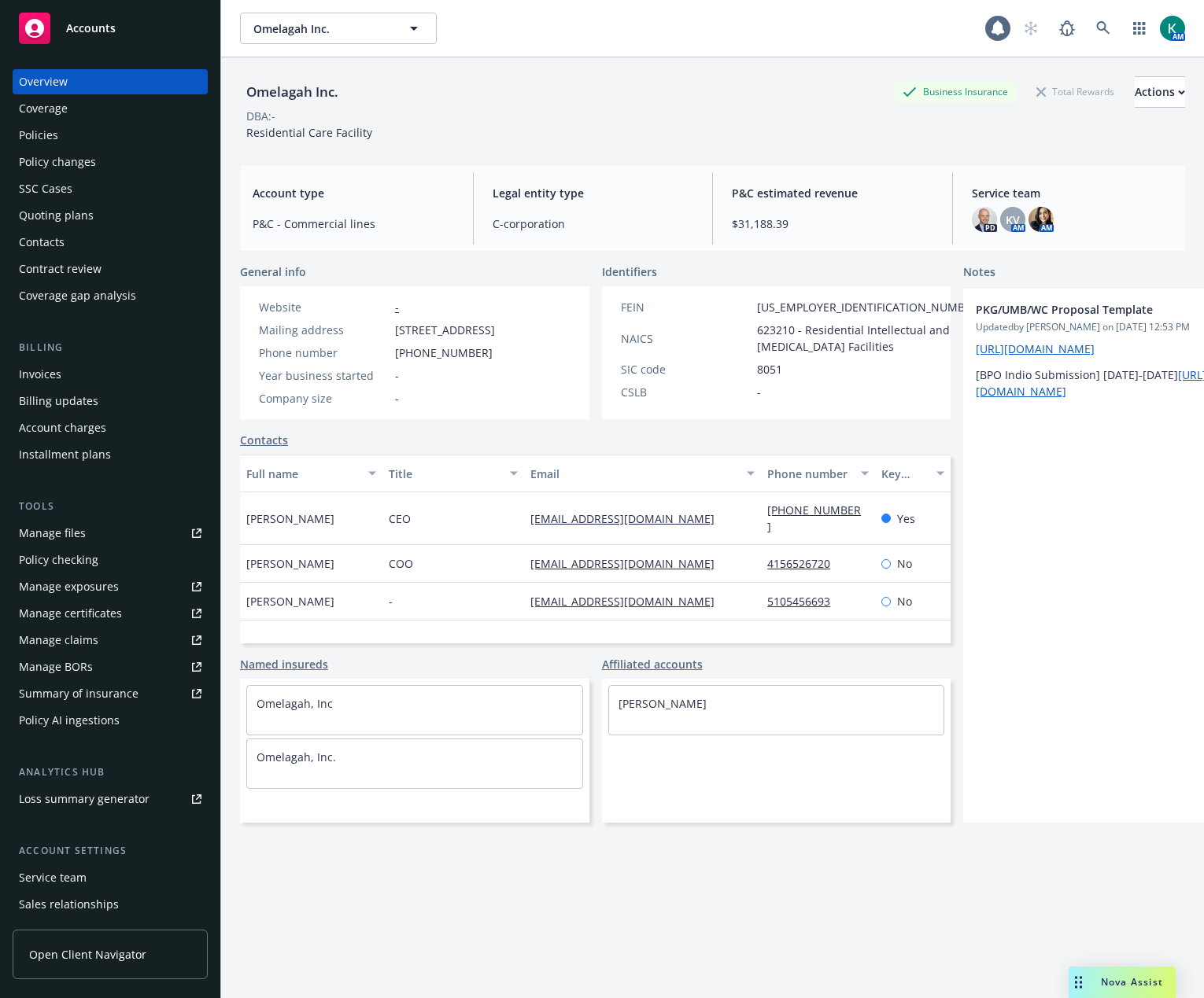
click at [69, 182] on div "SSC Cases" at bounding box center [45, 189] width 53 height 25
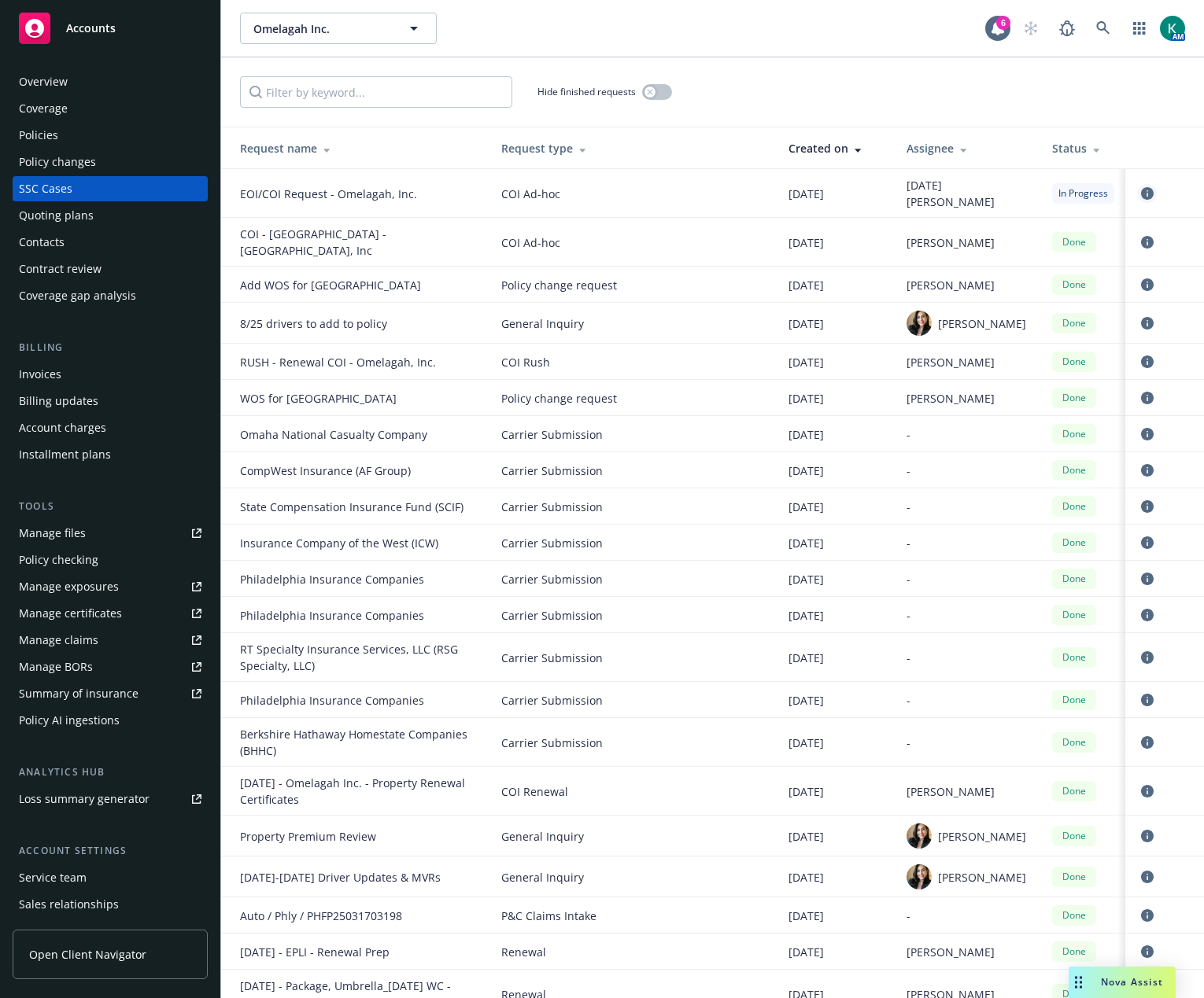
click at [1141, 187] on icon "circleInformation" at bounding box center [1147, 193] width 13 height 13
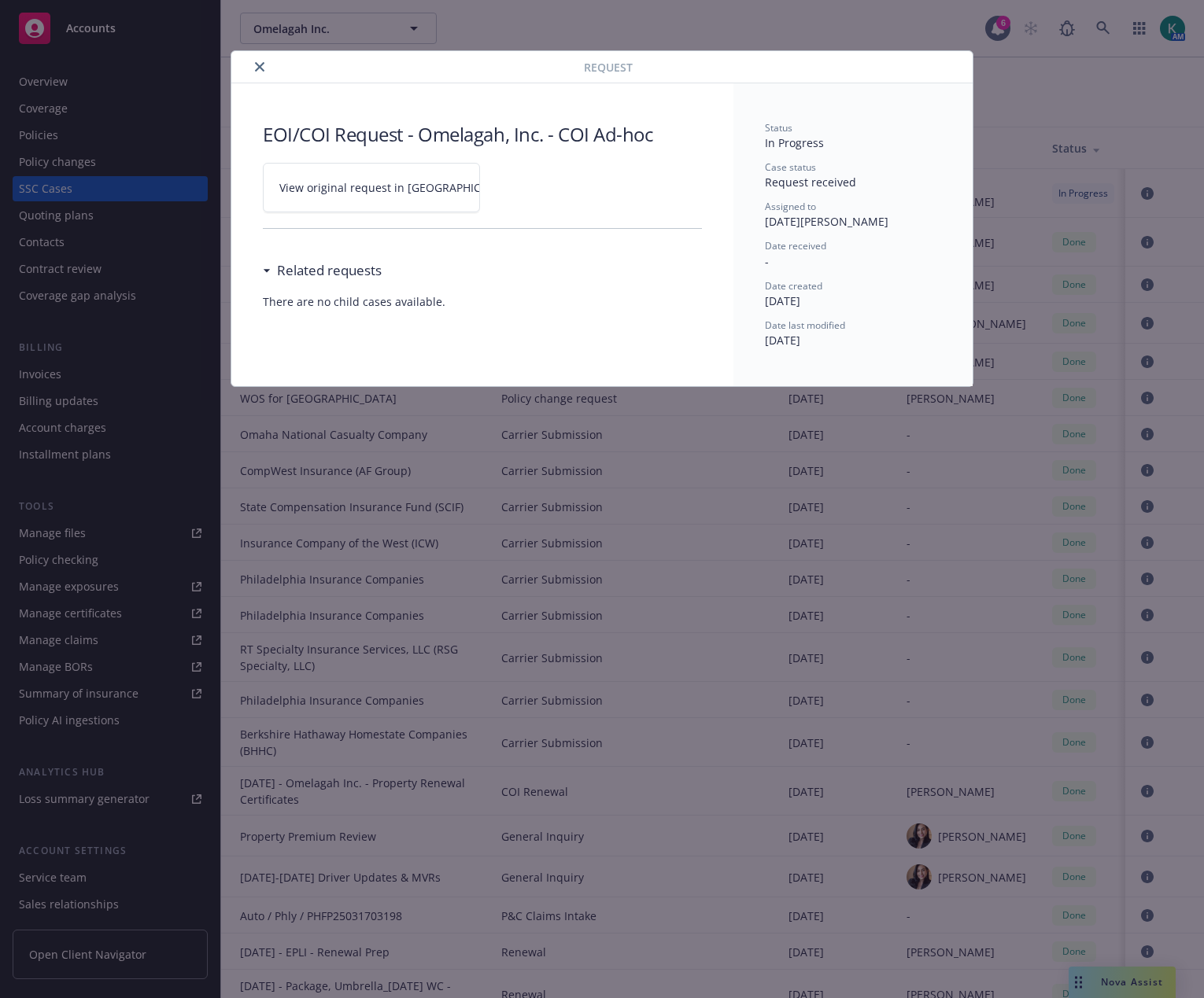
click at [393, 190] on span "View original request in SSC" at bounding box center [398, 188] width 238 height 16
click at [266, 70] on button "close" at bounding box center [259, 66] width 19 height 19
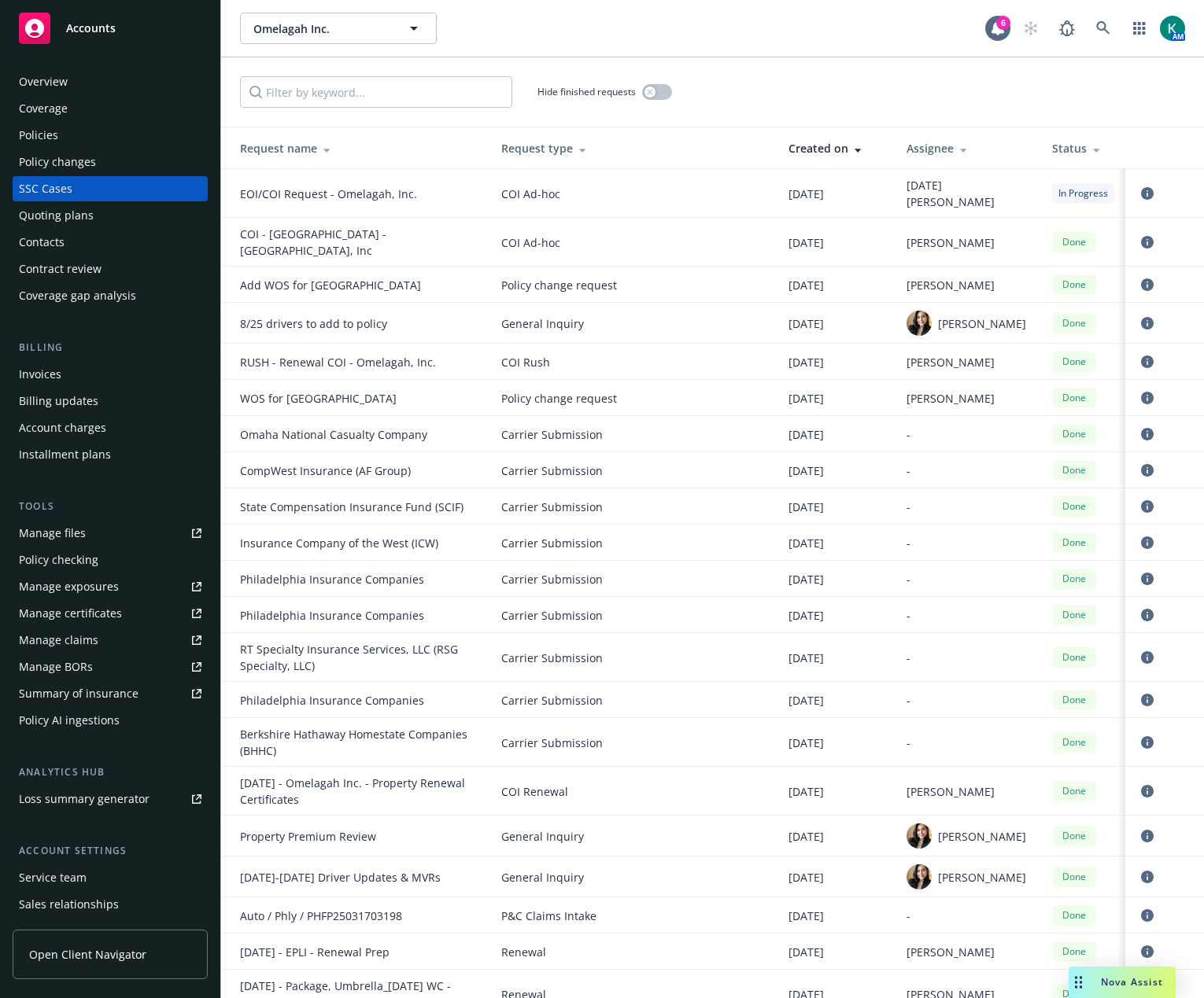
click at [49, 372] on div "Invoices" at bounding box center [40, 374] width 42 height 25
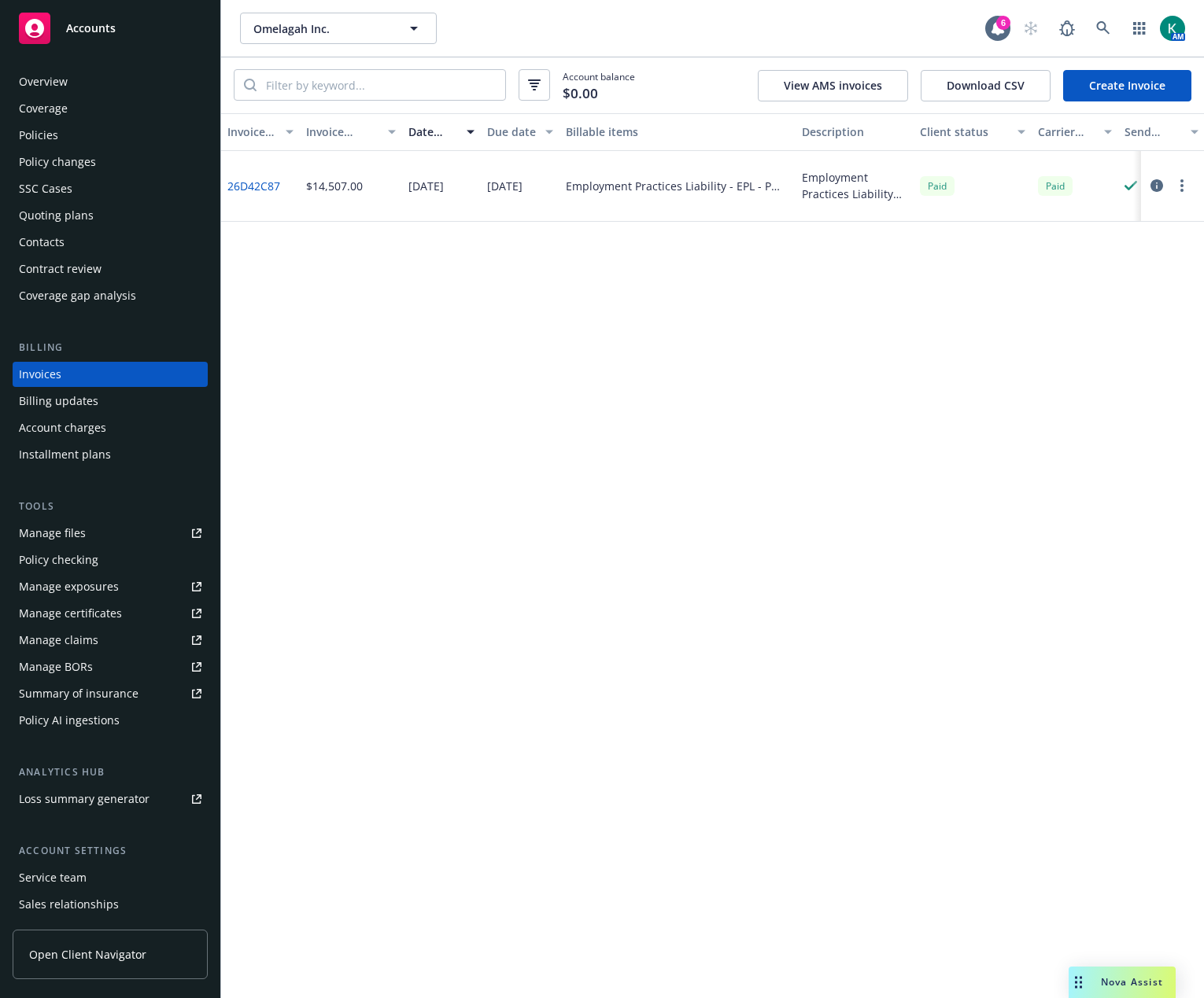
click at [1159, 189] on icon "button" at bounding box center [1157, 186] width 13 height 13
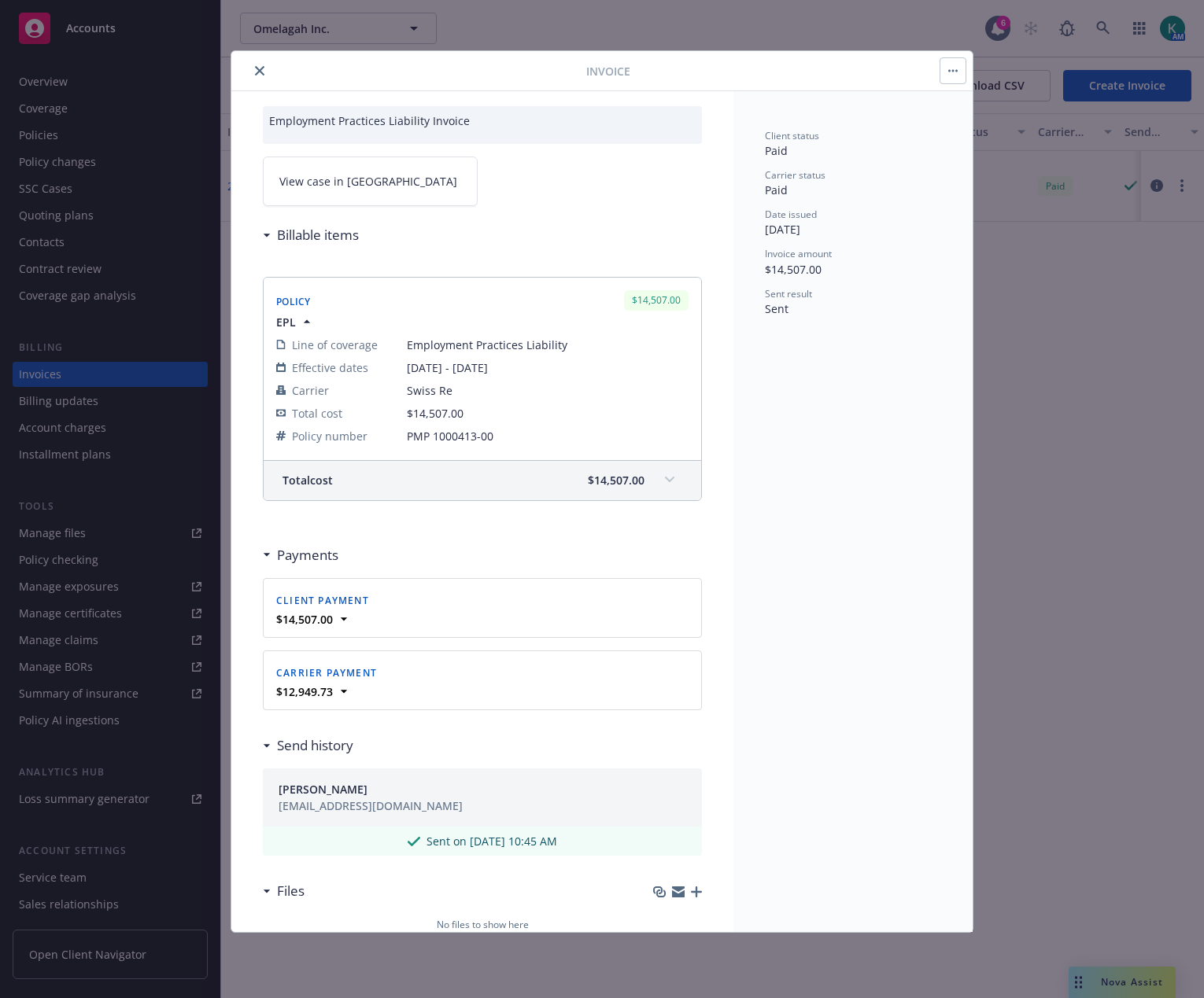
scroll to position [79, 0]
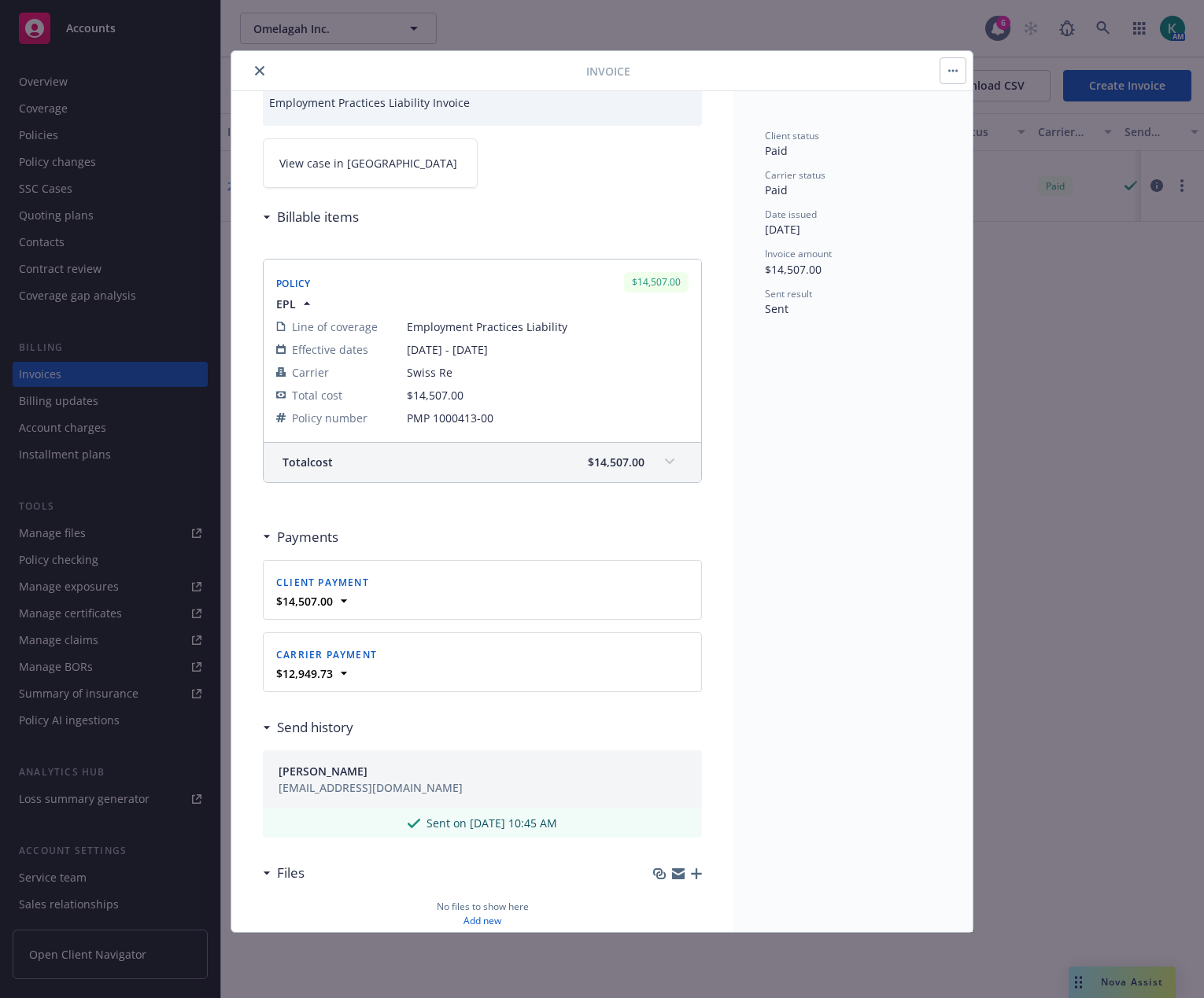
click at [953, 74] on button "button" at bounding box center [952, 70] width 25 height 25
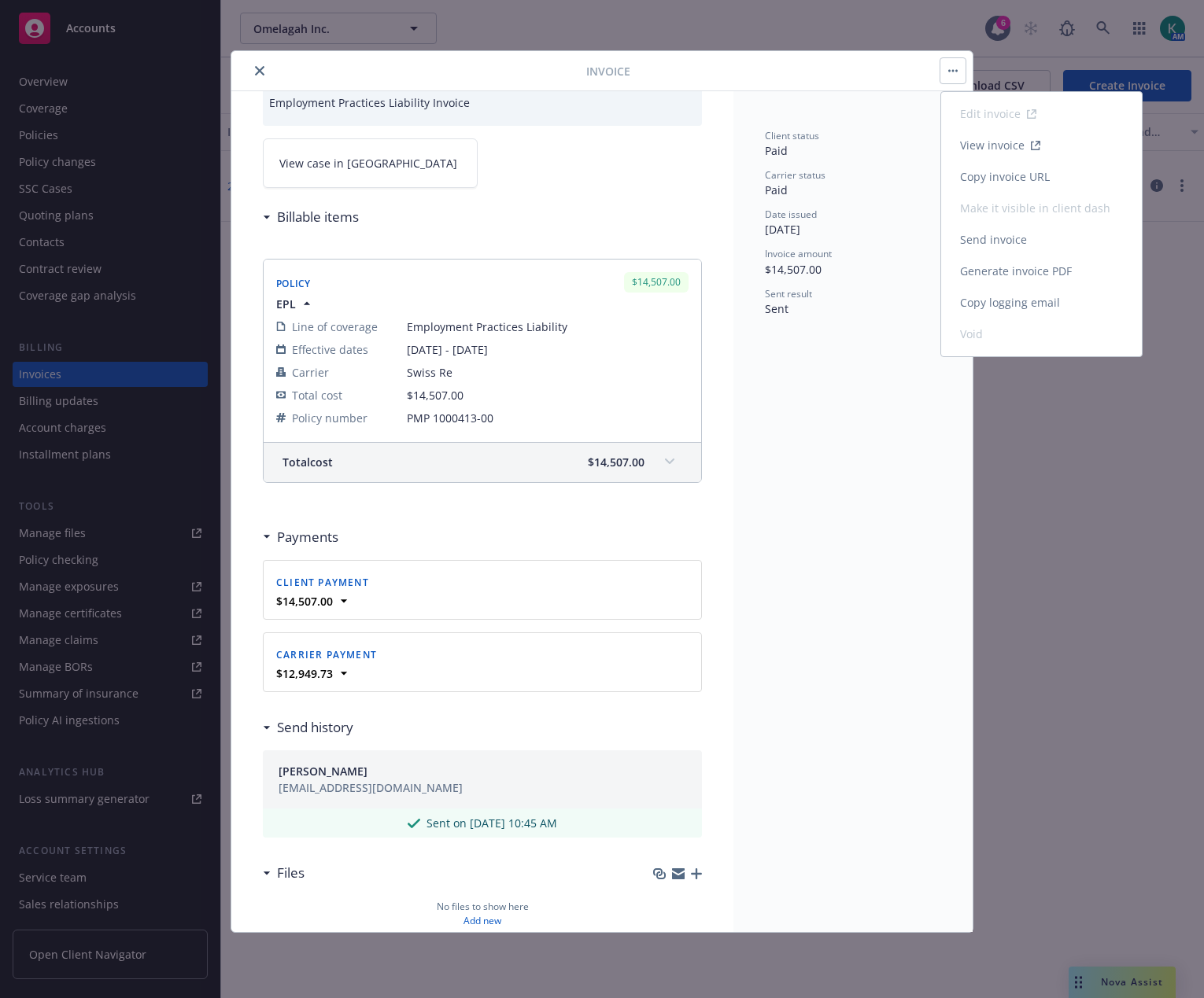
click at [974, 148] on link "View invoice" at bounding box center [1041, 145] width 201 height 32
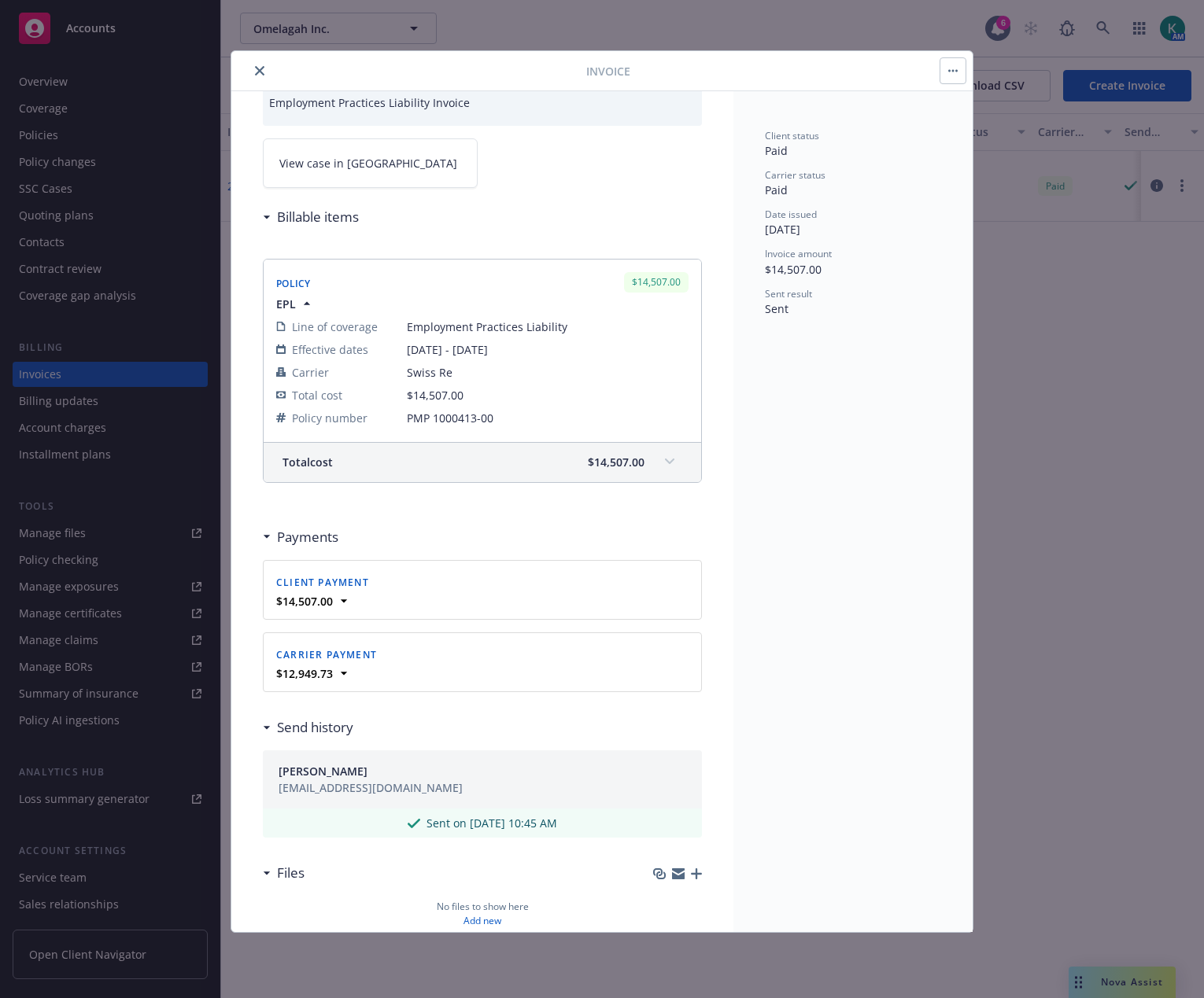
click at [264, 70] on icon "close" at bounding box center [260, 71] width 10 height 10
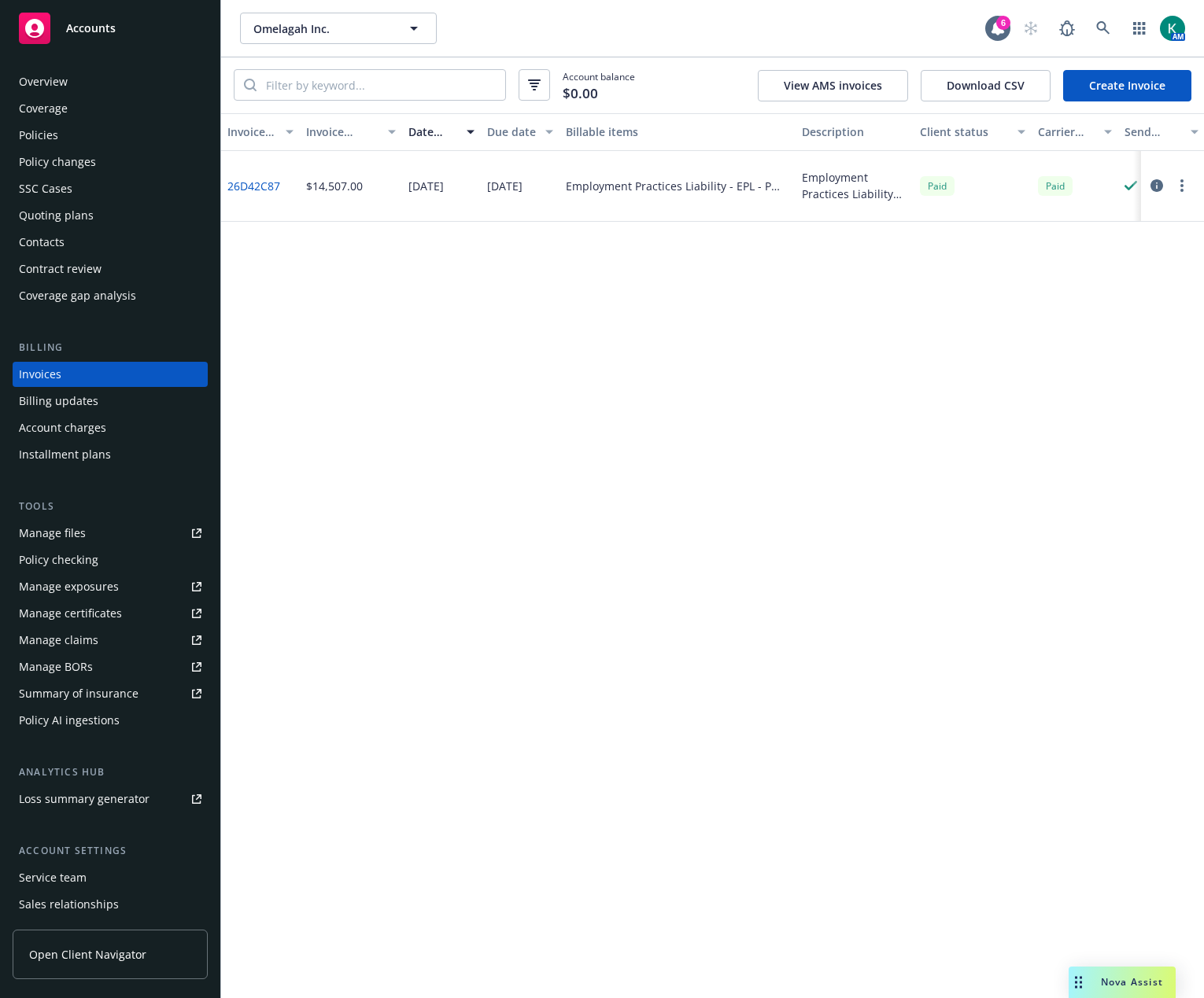
drag, startPoint x: 90, startPoint y: 134, endPoint x: 90, endPoint y: 142, distance: 8.0
click at [90, 134] on div "Policies" at bounding box center [109, 135] width 182 height 25
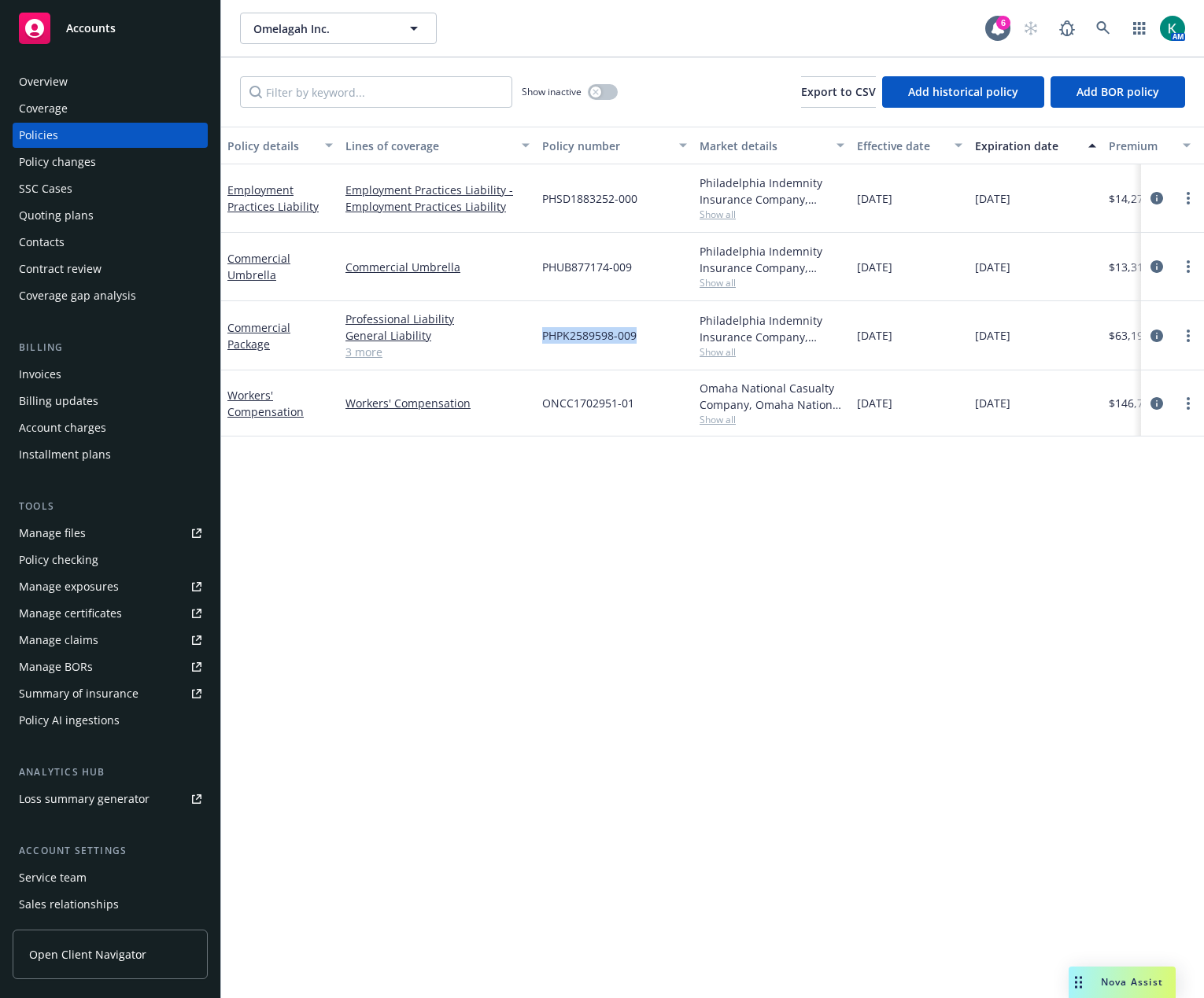
drag, startPoint x: 539, startPoint y: 338, endPoint x: 634, endPoint y: 346, distance: 95.3
click at [634, 346] on div "PHPK2589598-009" at bounding box center [615, 336] width 157 height 70
copy span "PHPK2589598-009"
click at [822, 360] on div "Philadelphia Indemnity Insurance Company, Philadelphia Insurance Companies Show…" at bounding box center [772, 336] width 157 height 70
click at [1155, 331] on icon "circleInformation" at bounding box center [1157, 336] width 13 height 13
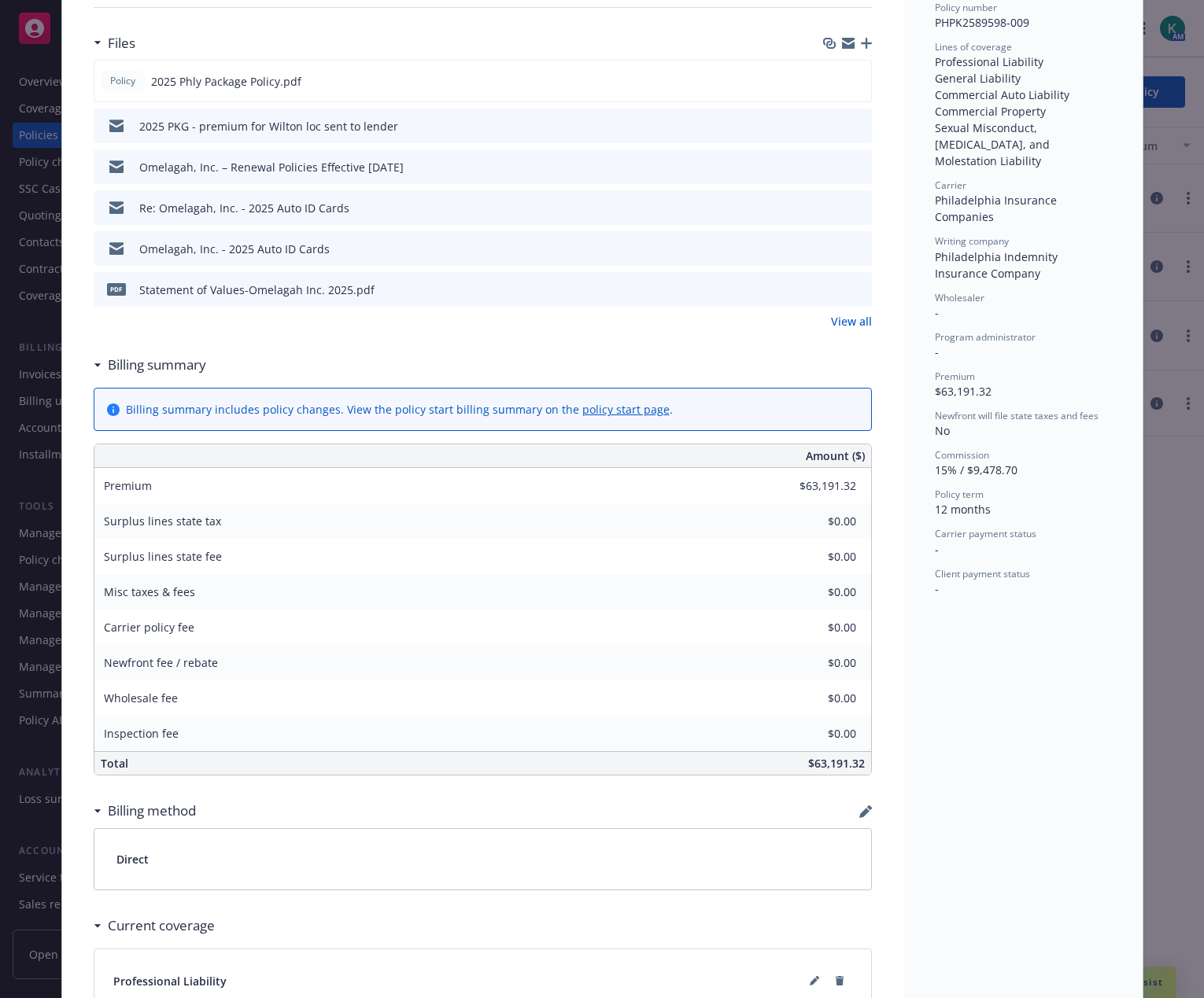
scroll to position [157, 0]
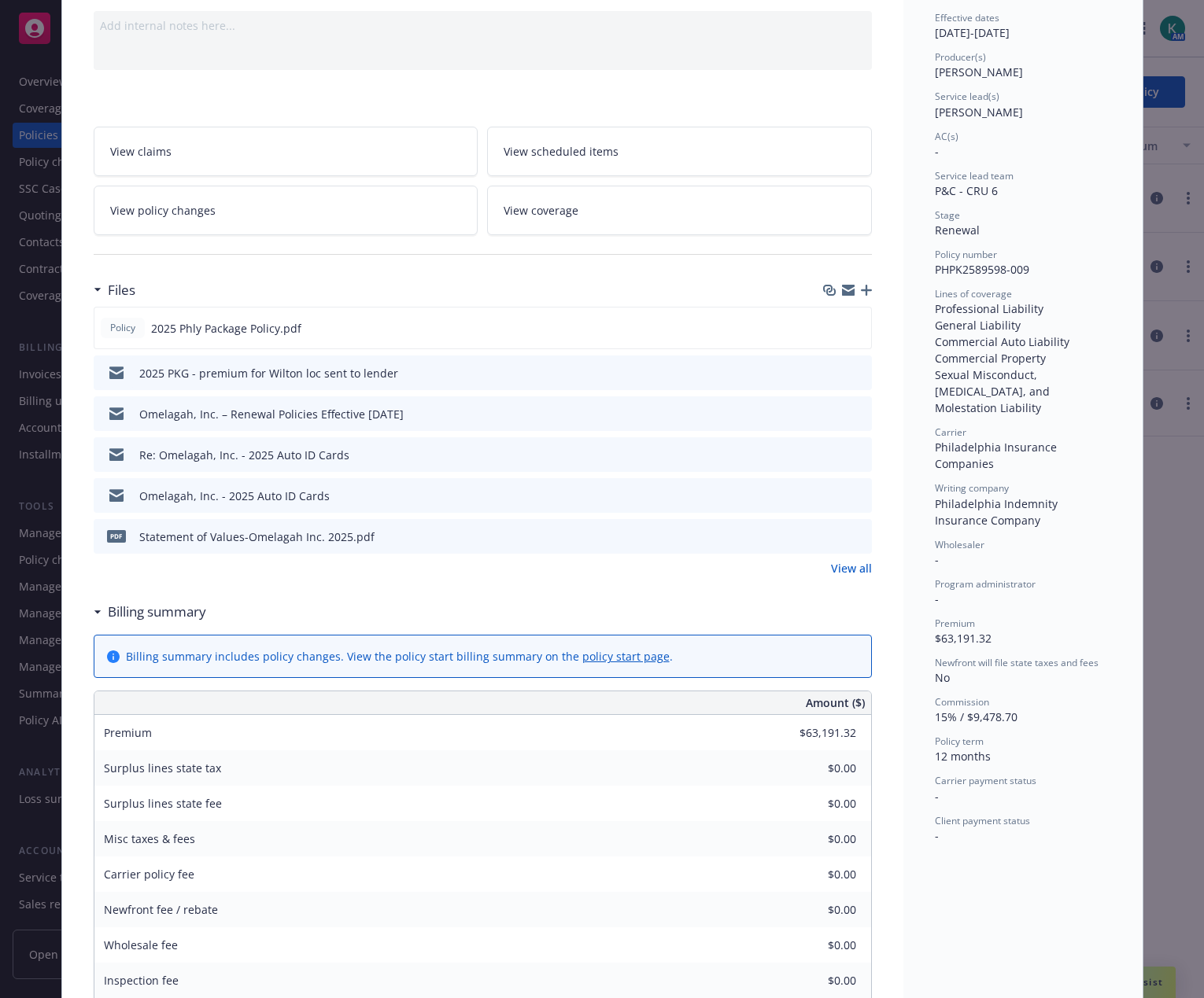
click at [837, 575] on link "View all" at bounding box center [851, 568] width 41 height 16
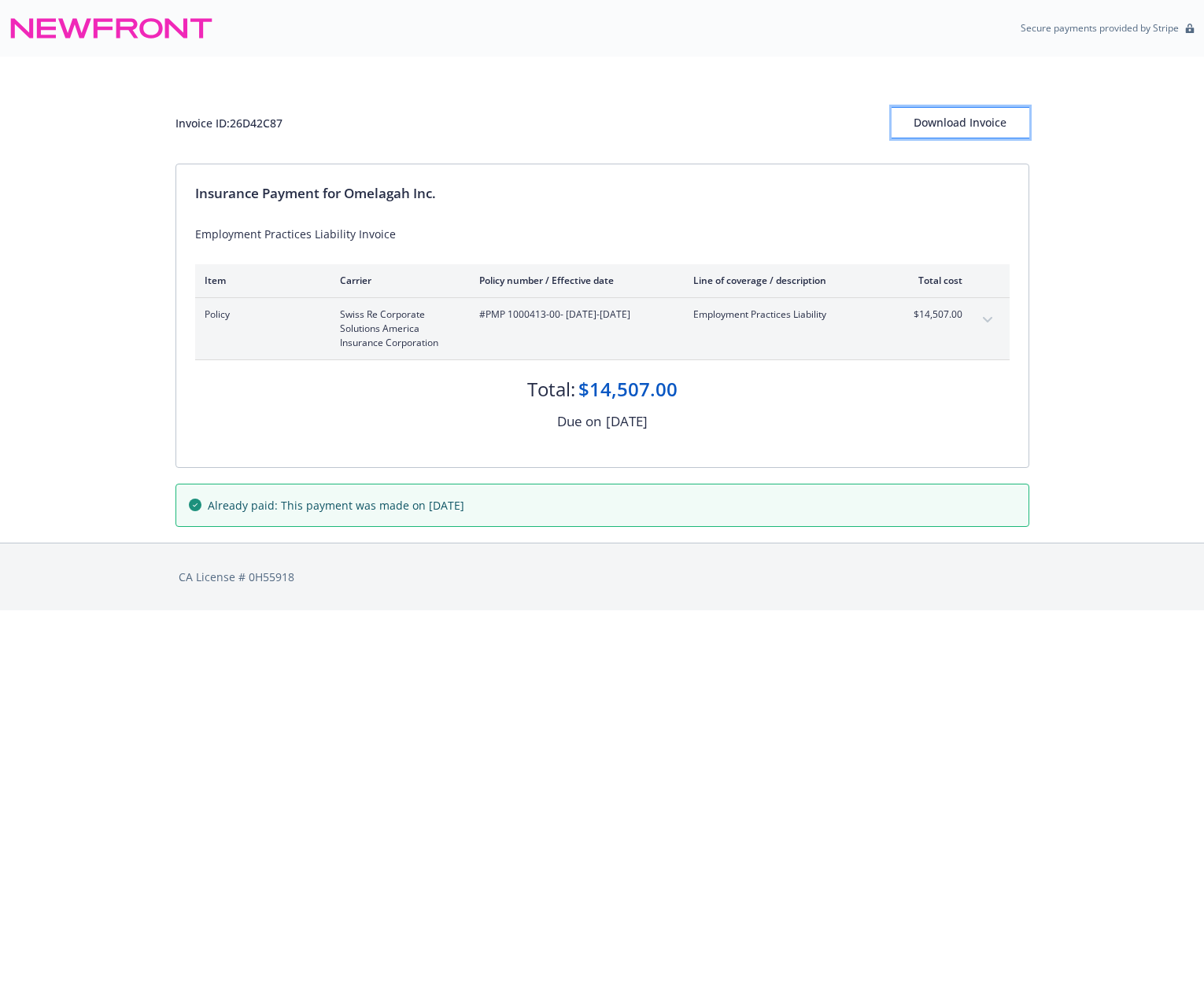
click at [975, 125] on div "Download Invoice" at bounding box center [960, 122] width 138 height 30
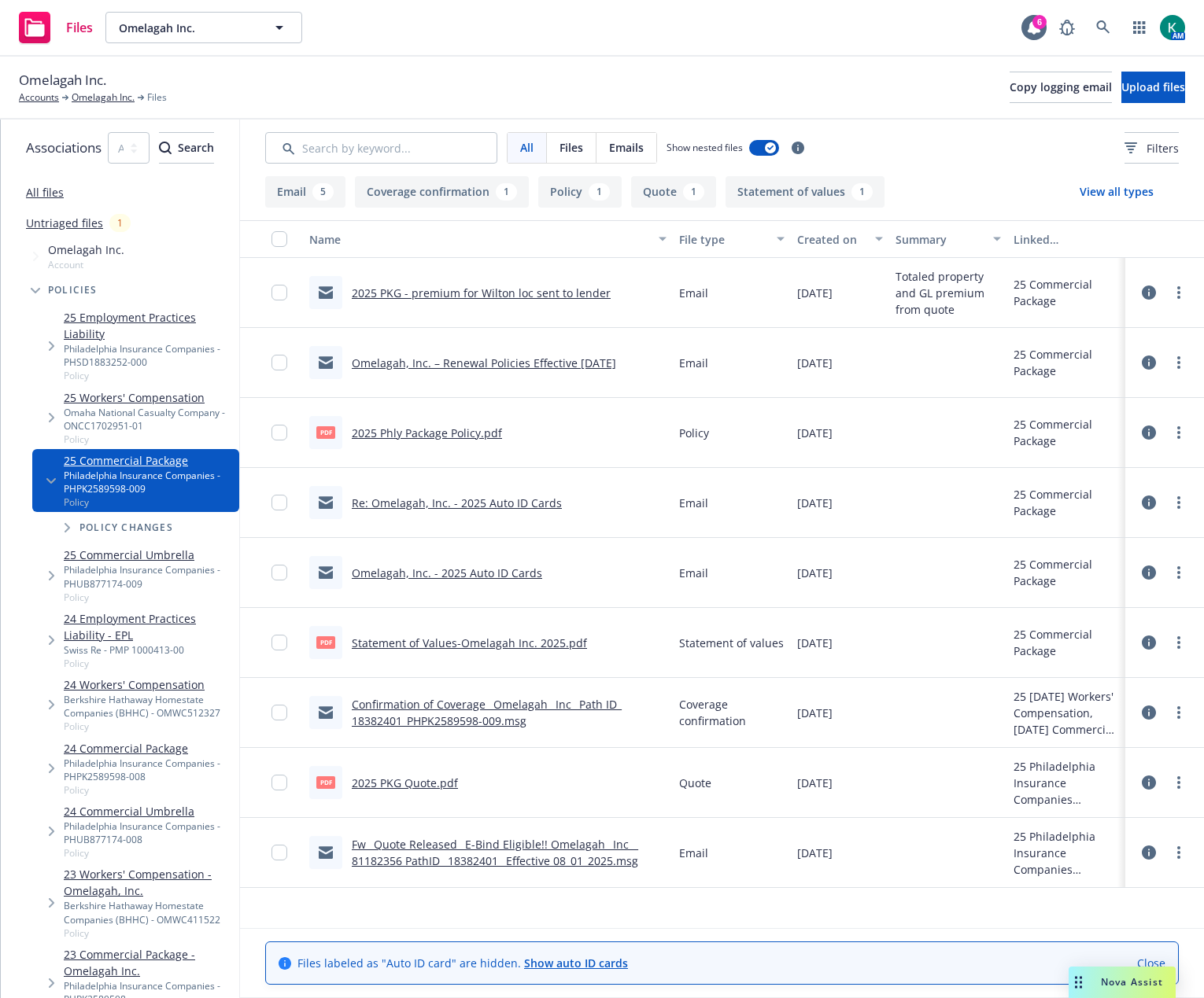
click at [458, 777] on link "2025 PKG Quote.pdf" at bounding box center [404, 783] width 106 height 15
click at [494, 434] on link "2025 Phly Package Policy.pdf" at bounding box center [427, 433] width 151 height 15
